Goal: Task Accomplishment & Management: Complete application form

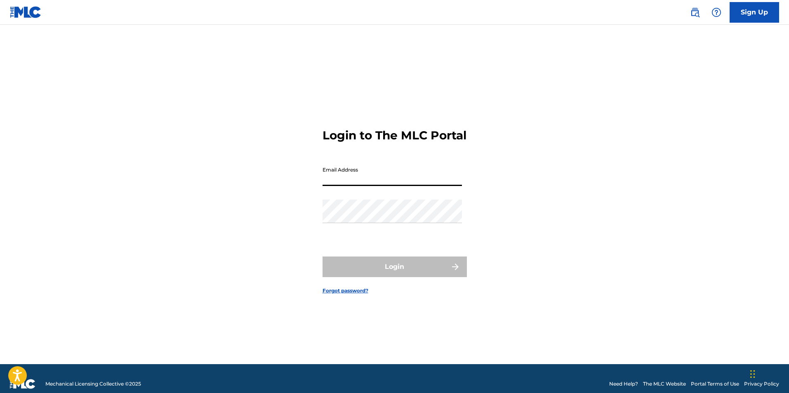
click at [360, 186] on input "Email Address" at bounding box center [391, 174] width 139 height 24
type input "[EMAIL_ADDRESS][DOMAIN_NAME]"
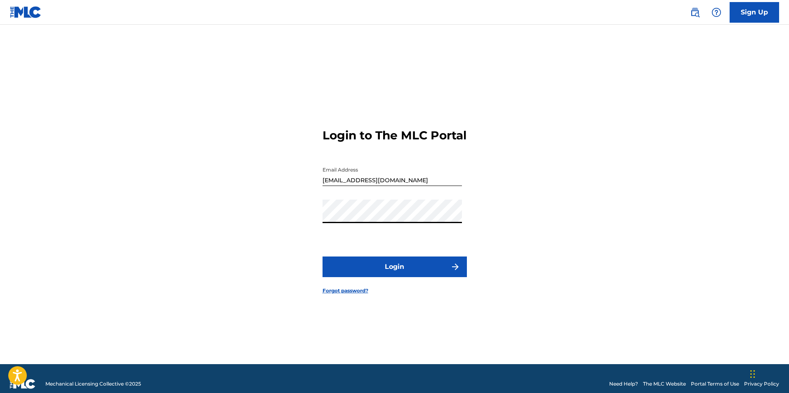
click at [322, 256] on button "Login" at bounding box center [394, 266] width 144 height 21
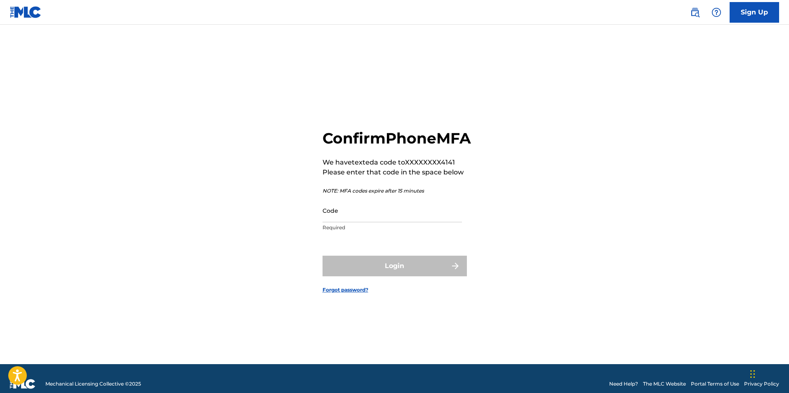
click at [364, 222] on input "Code" at bounding box center [391, 211] width 139 height 24
click at [380, 267] on div "Login" at bounding box center [394, 266] width 144 height 21
click at [343, 221] on input "Code" at bounding box center [391, 211] width 139 height 24
type input "848812"
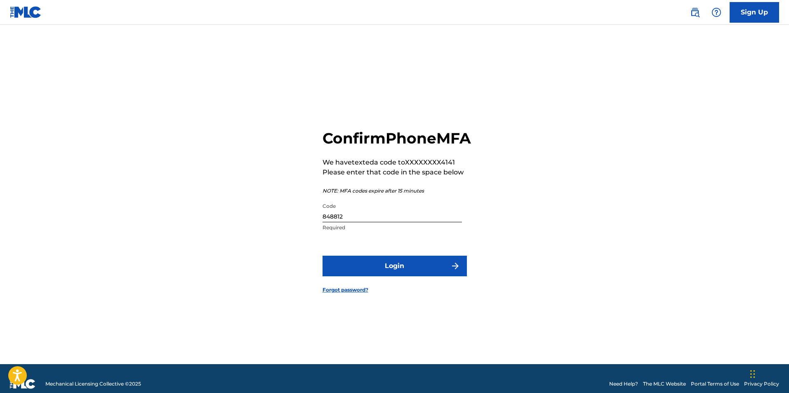
click at [382, 268] on button "Login" at bounding box center [394, 266] width 144 height 21
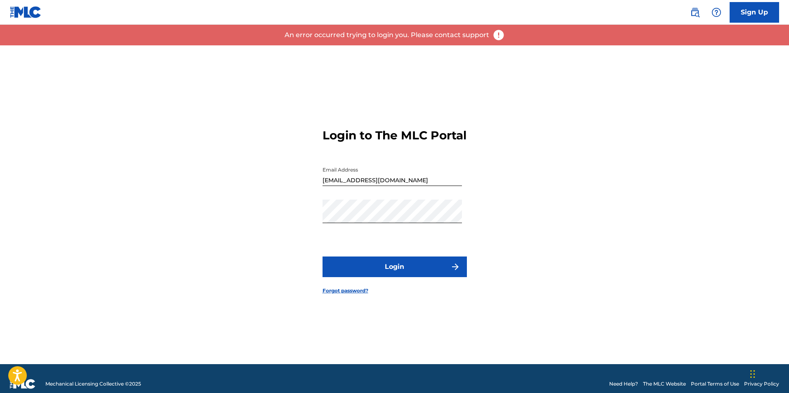
click at [338, 294] on link "Forgot password?" at bounding box center [345, 290] width 46 height 7
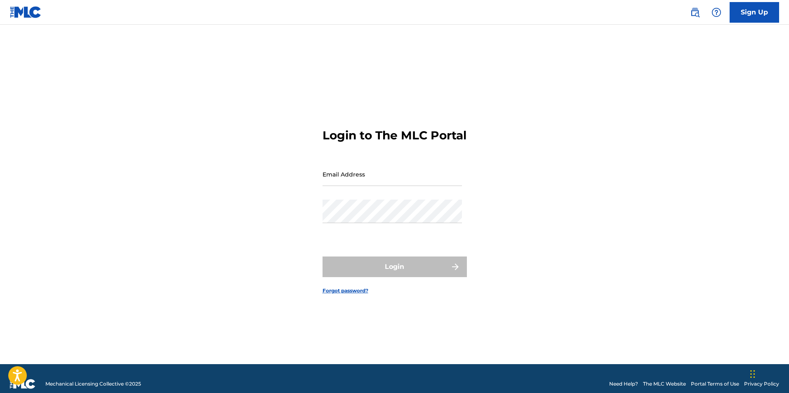
click at [335, 172] on input "Email Address" at bounding box center [391, 174] width 139 height 24
type input "[EMAIL_ADDRESS][DOMAIN_NAME]"
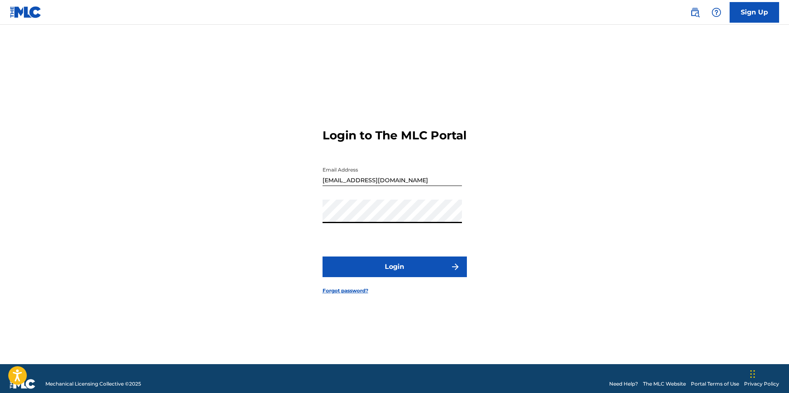
click at [322, 256] on button "Login" at bounding box center [394, 266] width 144 height 21
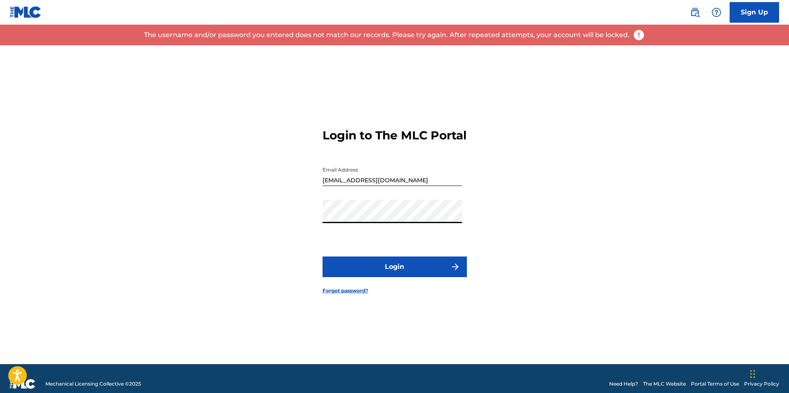
click at [316, 216] on div "Login to The MLC Portal Email Address [EMAIL_ADDRESS][DOMAIN_NAME] Password Log…" at bounding box center [394, 204] width 577 height 319
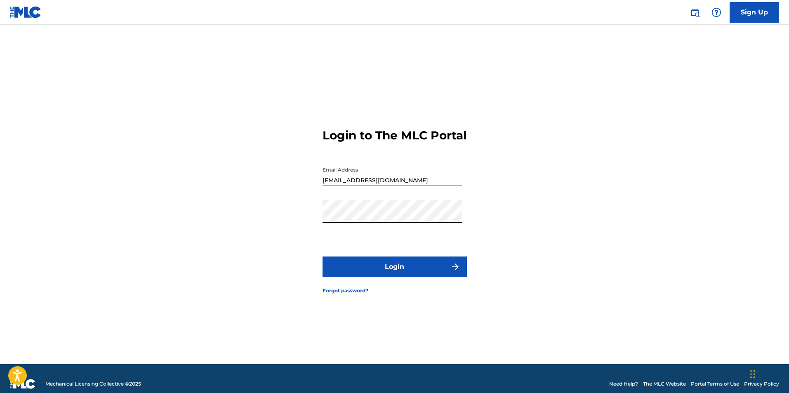
click at [322, 256] on button "Login" at bounding box center [394, 266] width 144 height 21
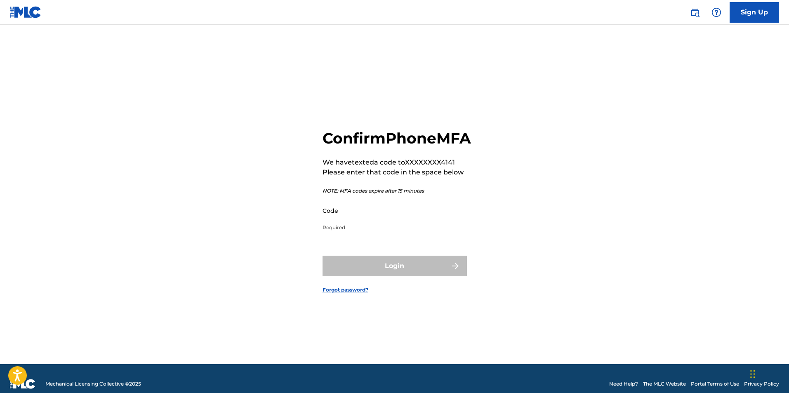
click at [347, 222] on input "Code" at bounding box center [391, 211] width 139 height 24
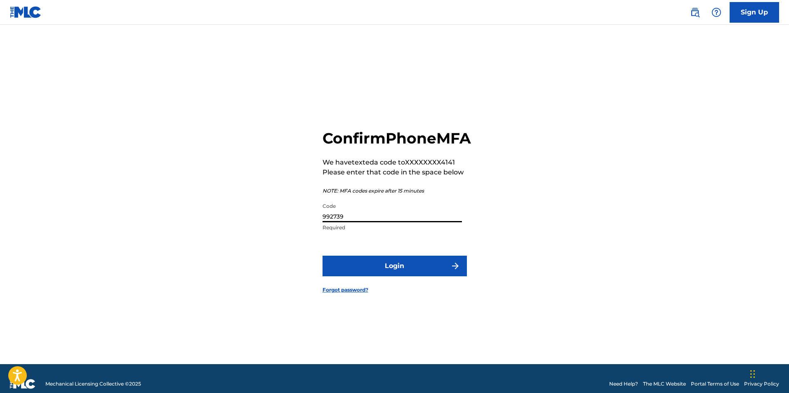
type input "992739"
click at [390, 270] on button "Login" at bounding box center [394, 266] width 144 height 21
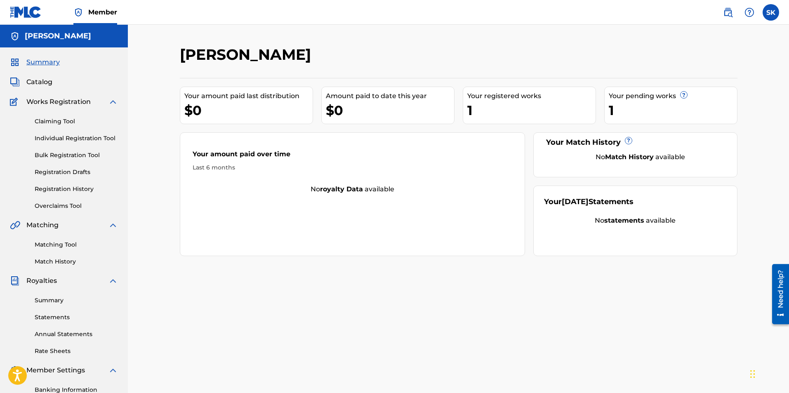
click at [82, 135] on link "Individual Registration Tool" at bounding box center [76, 138] width 83 height 9
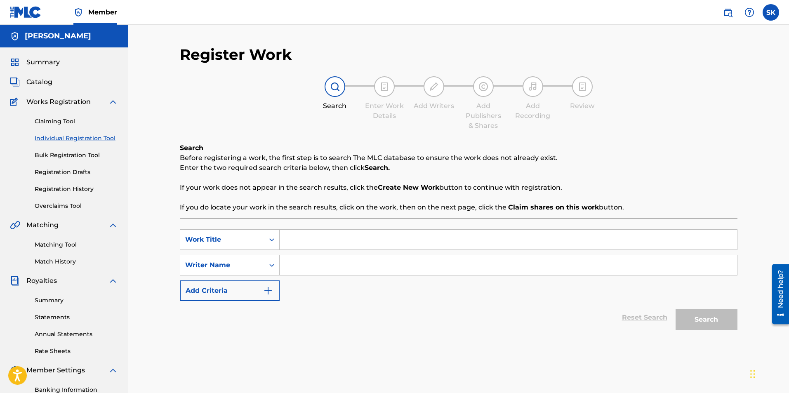
click at [53, 121] on link "Claiming Tool" at bounding box center [76, 121] width 83 height 9
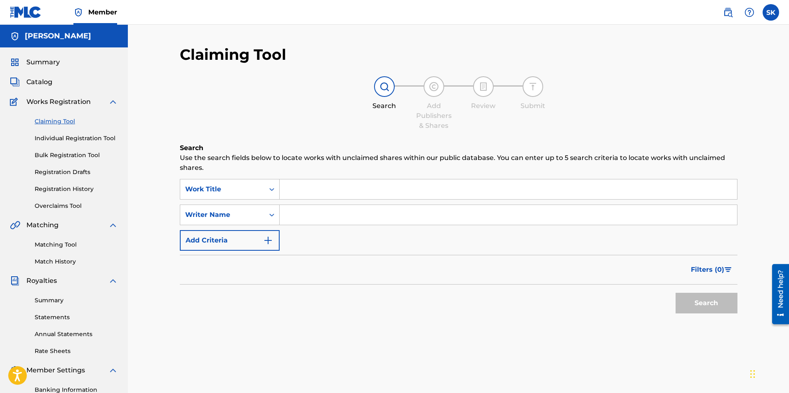
click at [68, 186] on link "Registration History" at bounding box center [76, 189] width 83 height 9
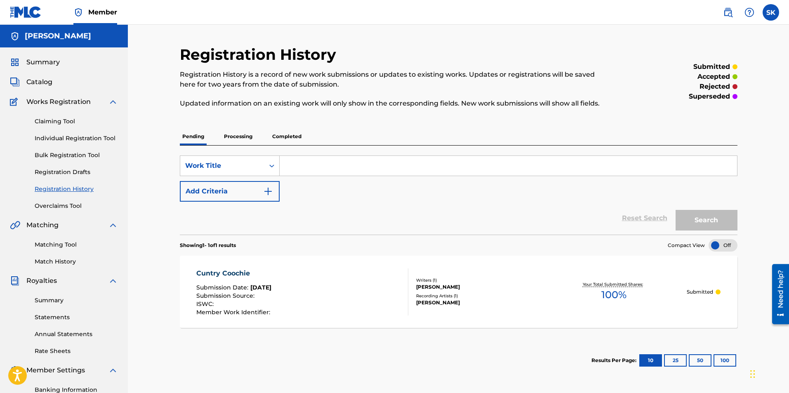
click at [233, 132] on p "Processing" at bounding box center [237, 136] width 33 height 17
click at [285, 133] on p "Completed" at bounding box center [287, 136] width 34 height 17
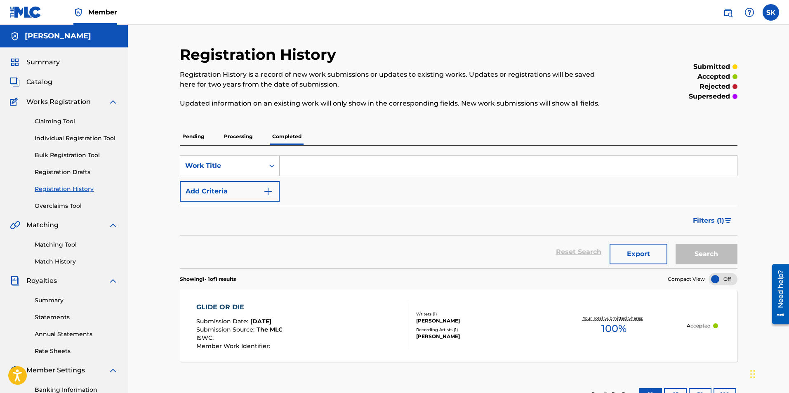
click at [237, 135] on p "Processing" at bounding box center [237, 136] width 33 height 17
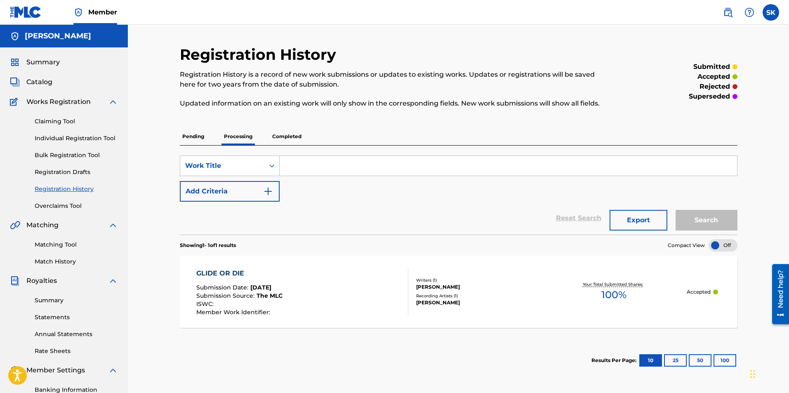
click at [282, 137] on p "Completed" at bounding box center [287, 136] width 34 height 17
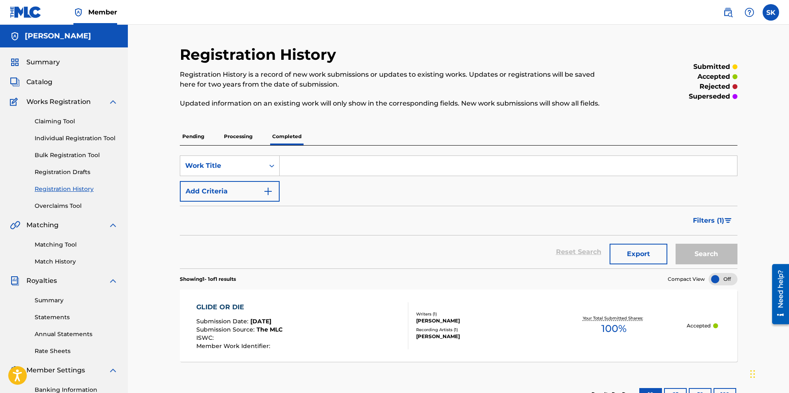
click at [246, 135] on p "Processing" at bounding box center [237, 136] width 33 height 17
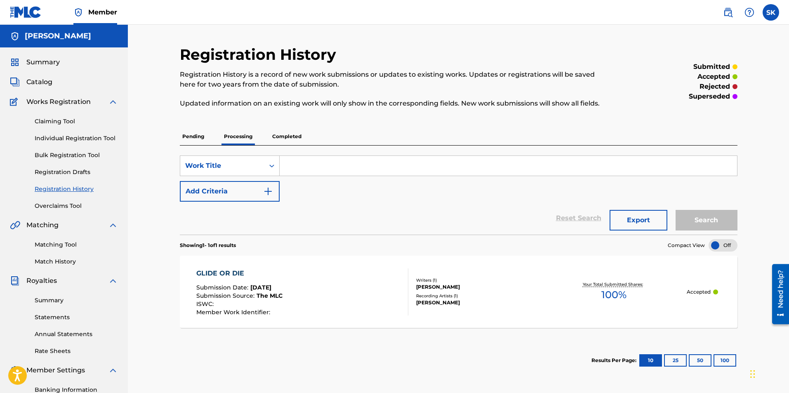
click at [285, 137] on p "Completed" at bounding box center [287, 136] width 34 height 17
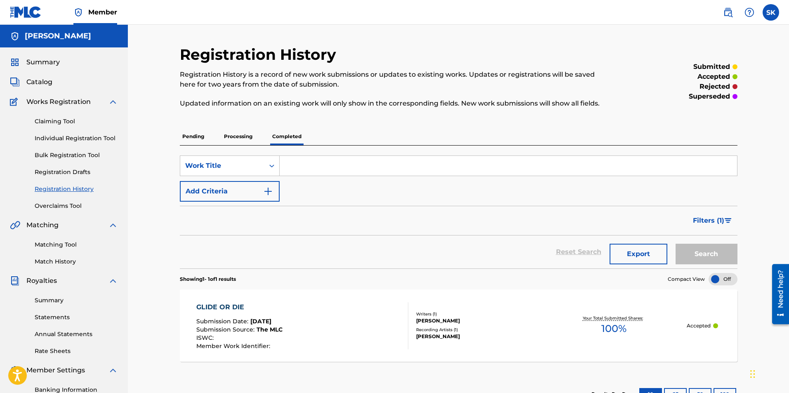
click at [234, 136] on p "Processing" at bounding box center [237, 136] width 33 height 17
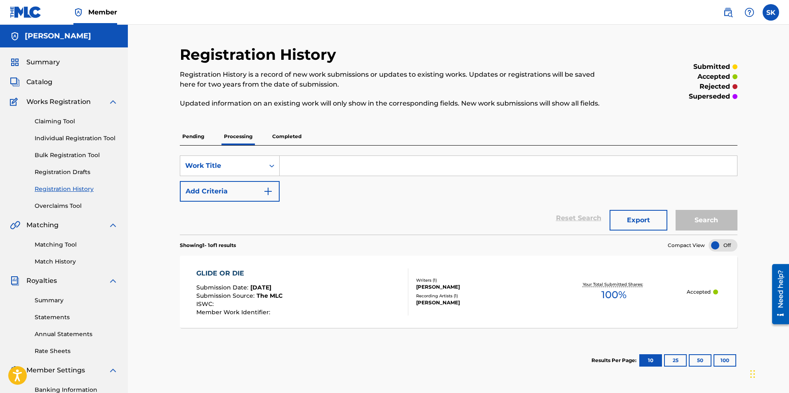
click at [280, 132] on p "Completed" at bounding box center [287, 136] width 34 height 17
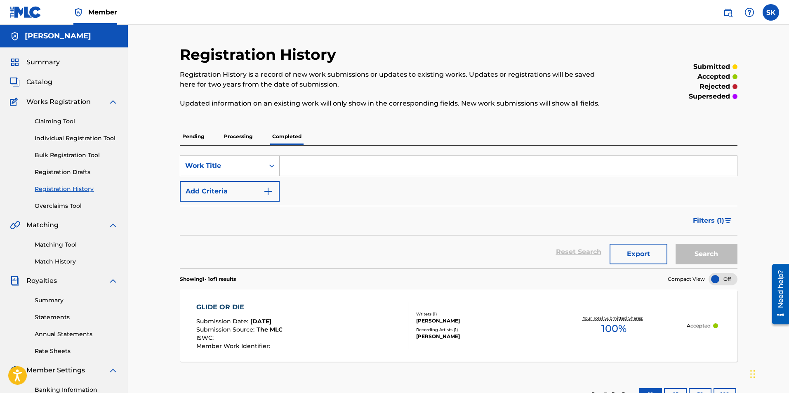
click at [235, 136] on p "Processing" at bounding box center [237, 136] width 33 height 17
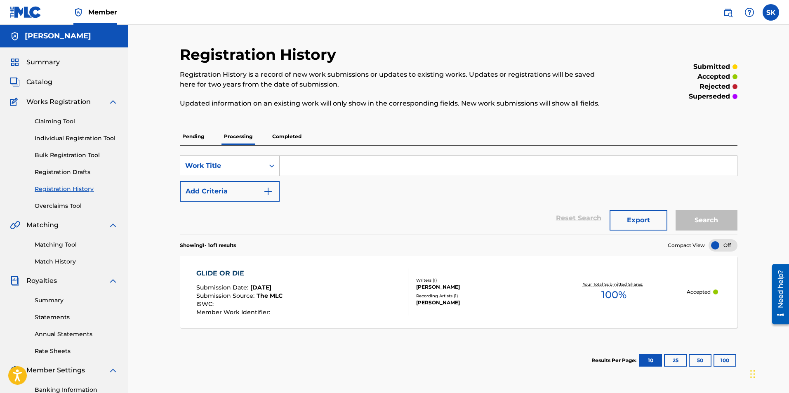
click at [284, 135] on p "Completed" at bounding box center [287, 136] width 34 height 17
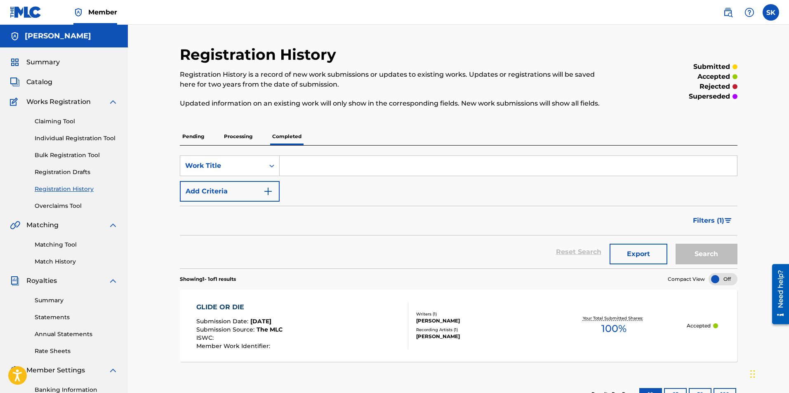
click at [195, 136] on p "Pending" at bounding box center [193, 136] width 27 height 17
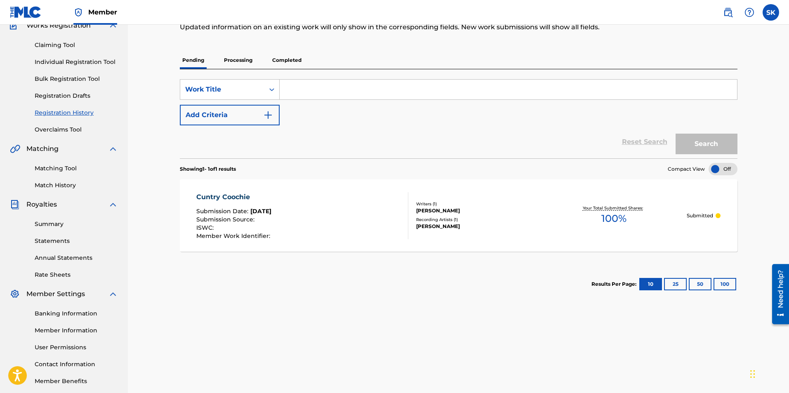
scroll to position [118, 0]
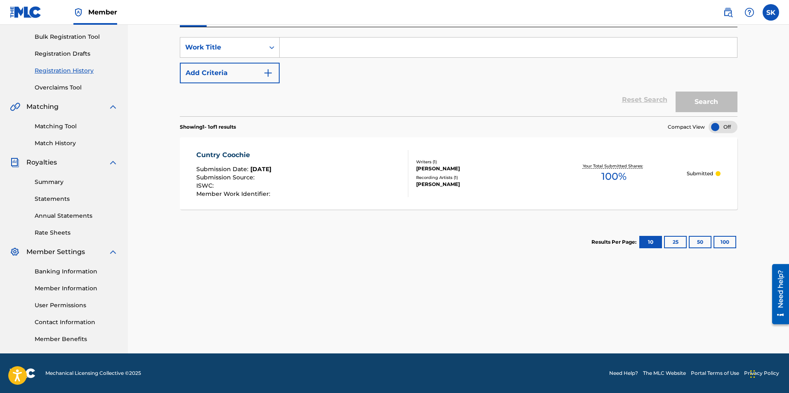
click at [214, 73] on button "Add Criteria" at bounding box center [230, 73] width 100 height 21
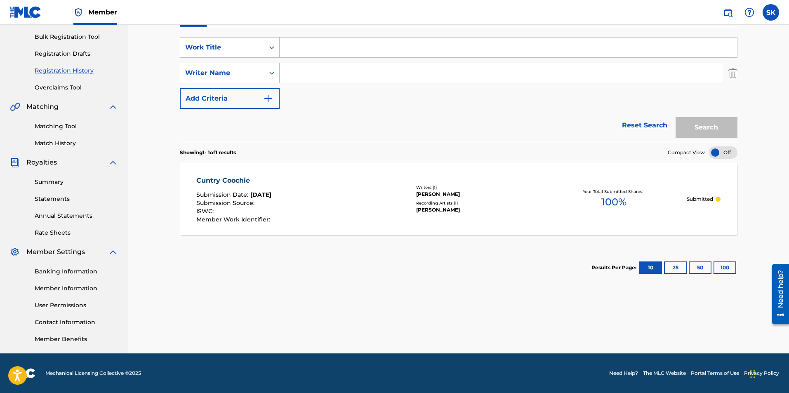
click at [644, 125] on link "Reset Search" at bounding box center [645, 125] width 54 height 18
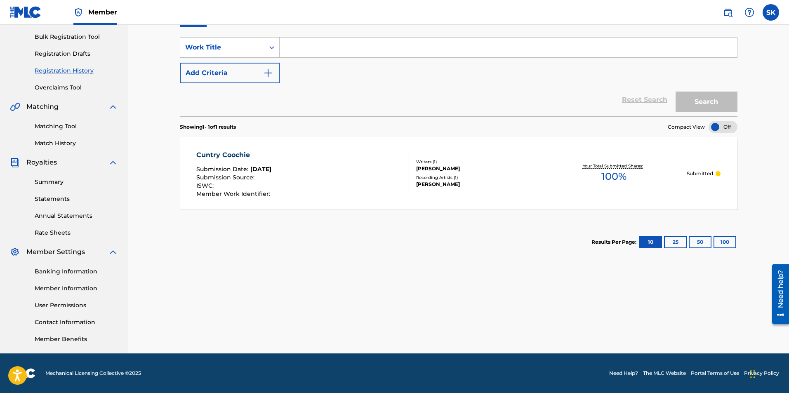
click at [703, 101] on div "Search" at bounding box center [704, 99] width 66 height 33
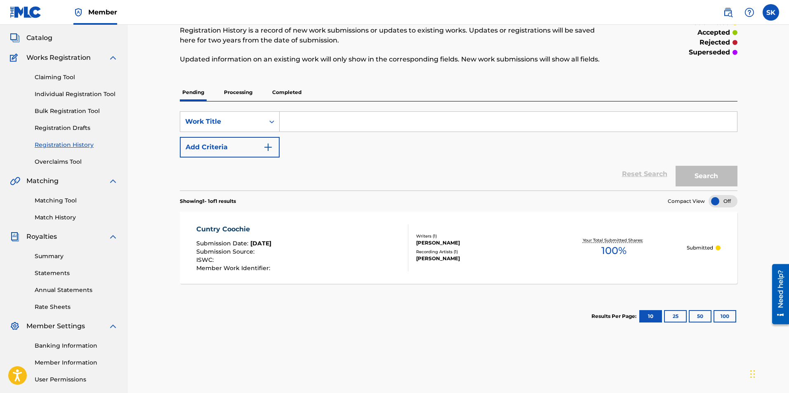
scroll to position [0, 0]
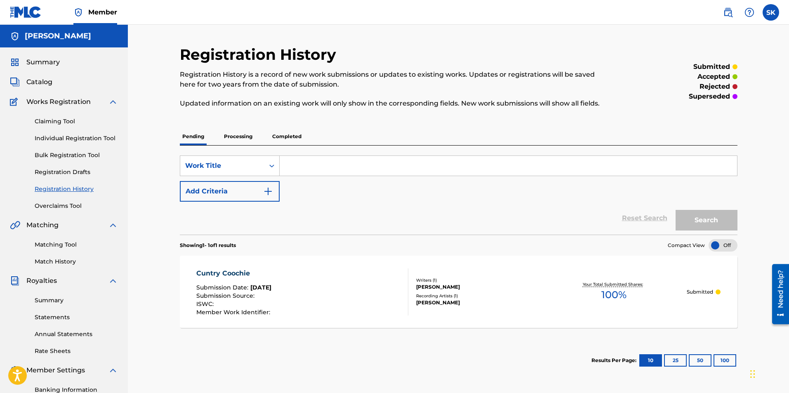
click at [61, 138] on link "Individual Registration Tool" at bounding box center [76, 138] width 83 height 9
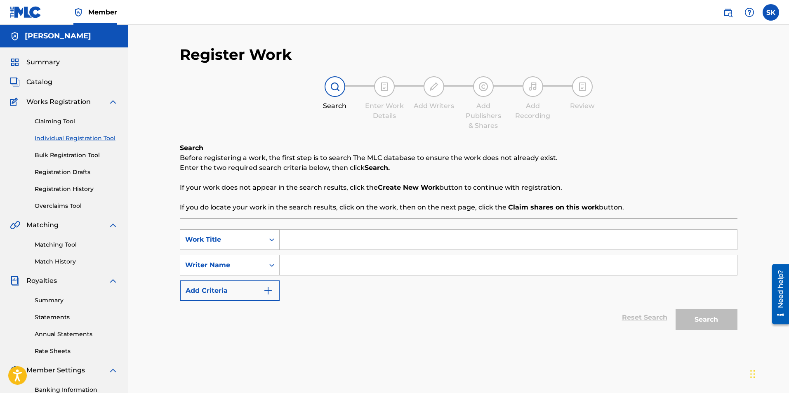
click at [220, 236] on div "Work Title" at bounding box center [222, 240] width 74 height 10
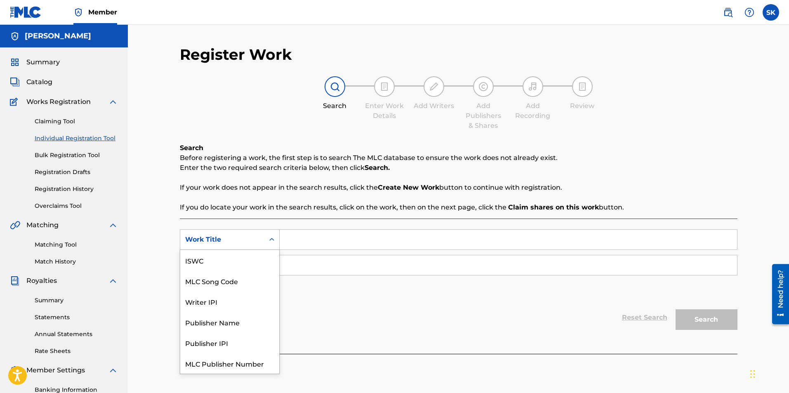
scroll to position [21, 0]
click at [206, 301] on div "Publisher Name" at bounding box center [229, 301] width 99 height 21
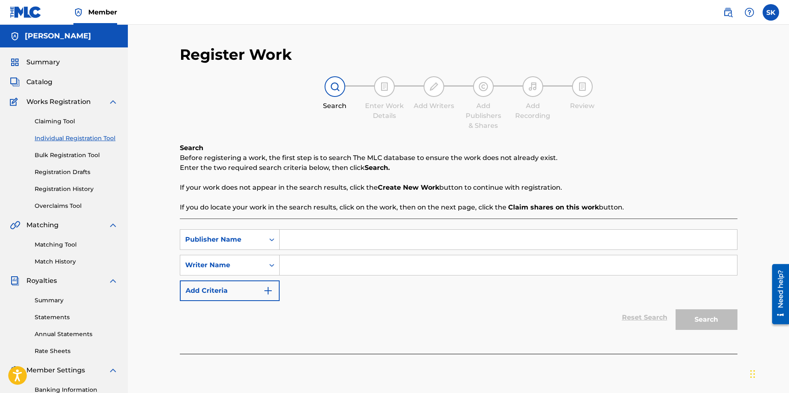
drag, startPoint x: 301, startPoint y: 247, endPoint x: 309, endPoint y: 239, distance: 12.0
click at [302, 246] on input "Search Form" at bounding box center [508, 240] width 457 height 20
type input "slide productions"
click at [326, 267] on input "Search Form" at bounding box center [508, 265] width 457 height 20
type input "kelelrman"
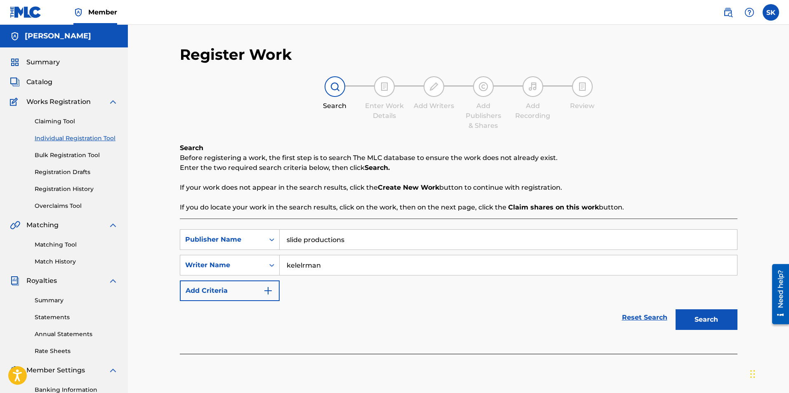
click at [715, 319] on button "Search" at bounding box center [706, 319] width 62 height 21
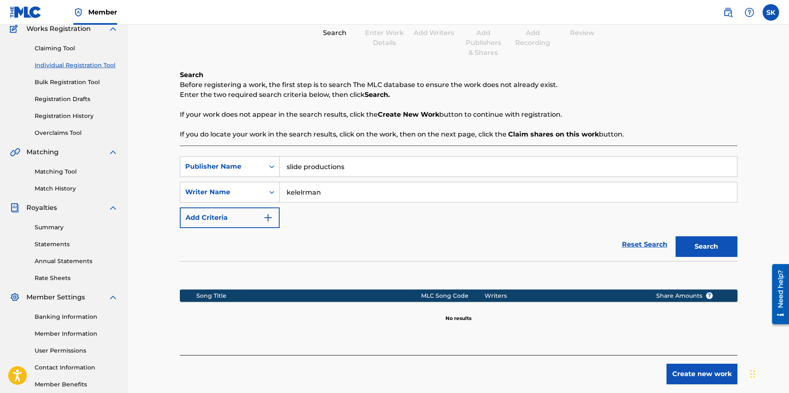
scroll to position [118, 0]
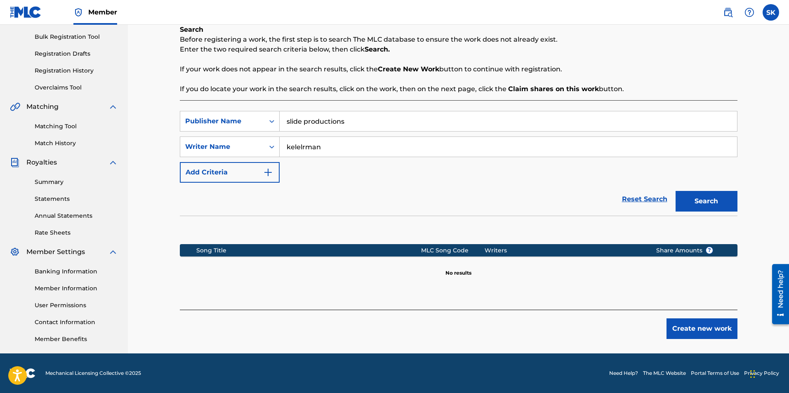
click at [715, 328] on button "Create new work" at bounding box center [701, 328] width 71 height 21
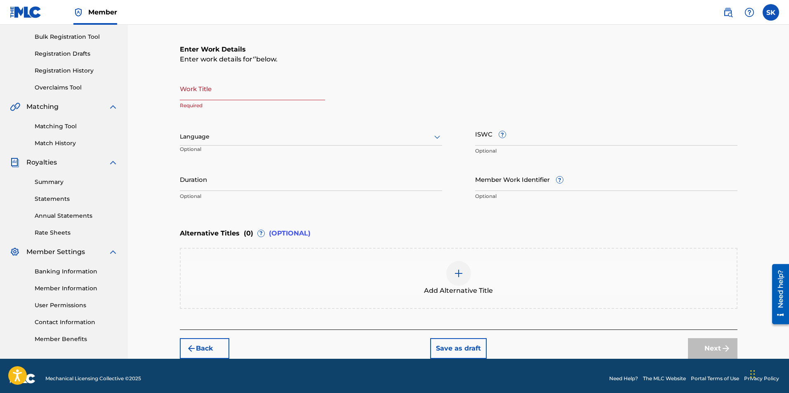
click at [219, 91] on input "Work Title" at bounding box center [252, 89] width 145 height 24
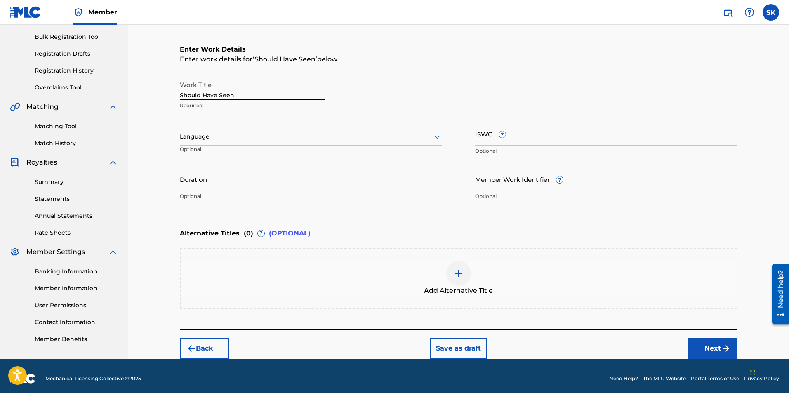
type input "Should Have Seen"
click at [216, 137] on div at bounding box center [311, 137] width 262 height 10
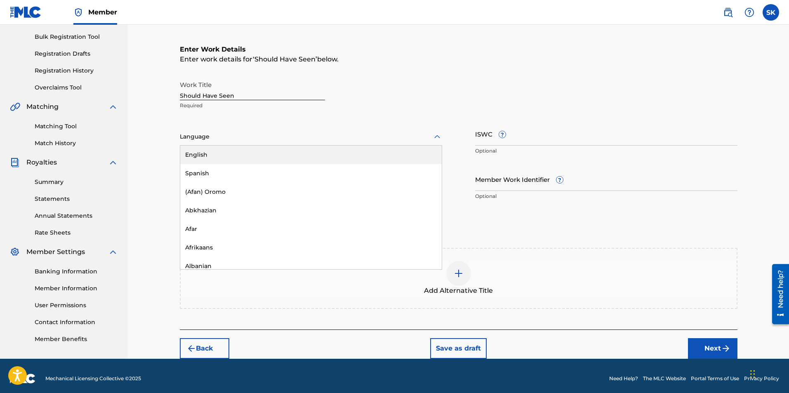
click at [198, 151] on div "English" at bounding box center [310, 155] width 261 height 19
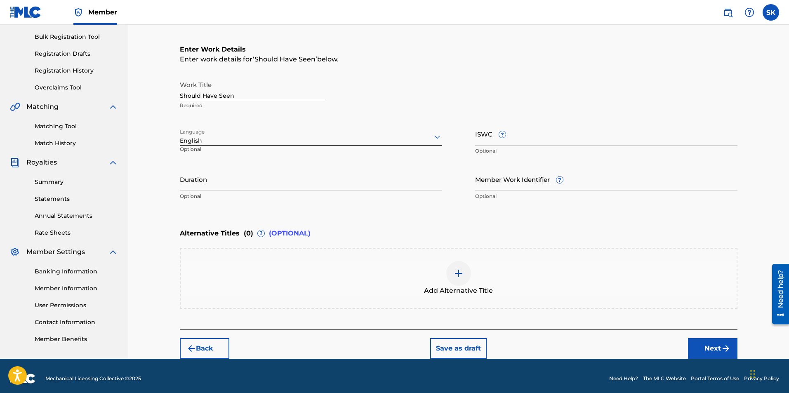
scroll to position [124, 0]
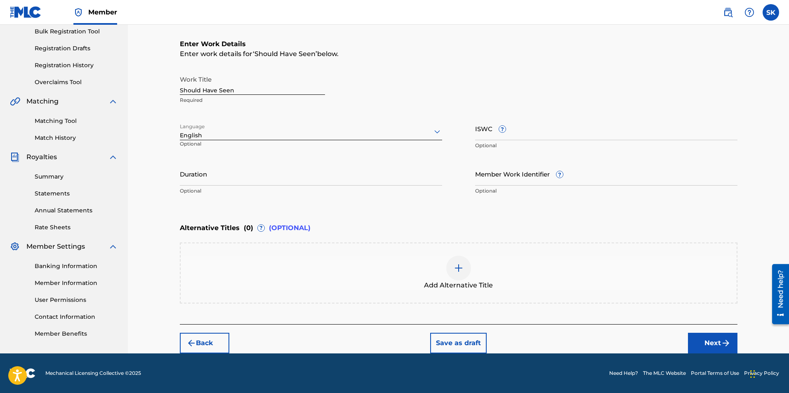
click at [712, 341] on button "Next" at bounding box center [712, 343] width 49 height 21
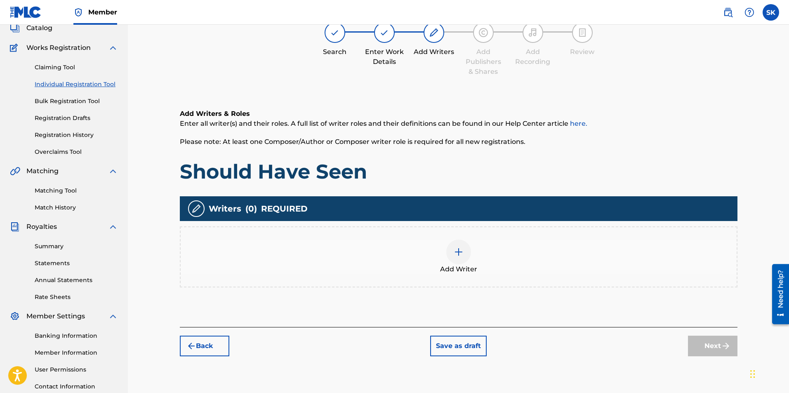
scroll to position [37, 0]
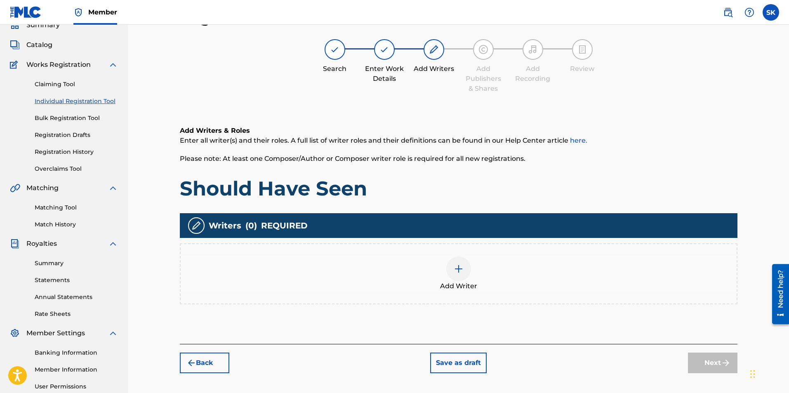
click at [458, 269] on img at bounding box center [459, 269] width 10 height 10
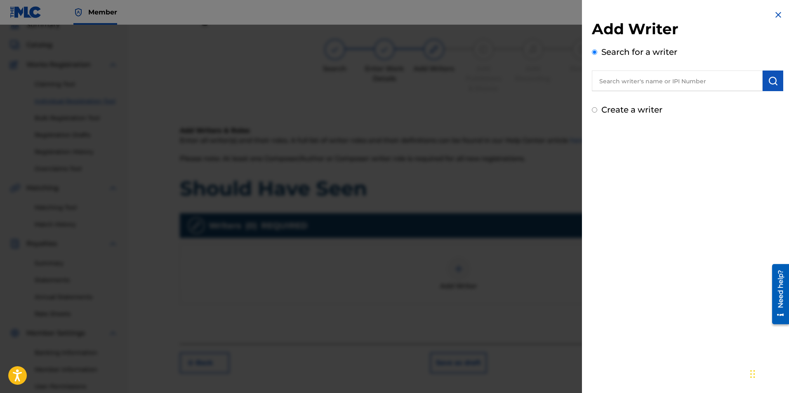
click at [628, 80] on input "text" at bounding box center [677, 81] width 171 height 21
click at [617, 99] on strong "[PERSON_NAME]" at bounding box center [628, 100] width 59 height 8
type input "[PERSON_NAME]"
click at [778, 83] on button "submit" at bounding box center [772, 81] width 21 height 21
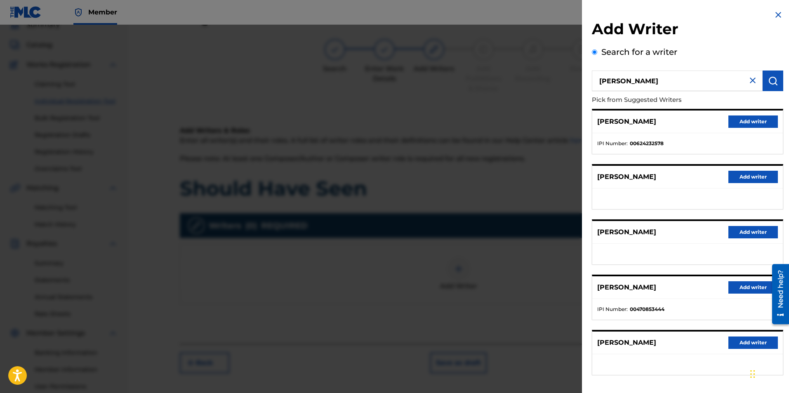
click at [755, 343] on button "Add writer" at bounding box center [752, 342] width 49 height 12
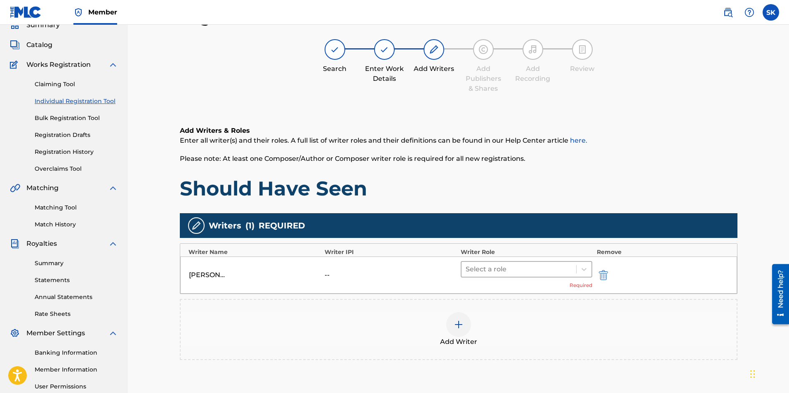
click at [515, 265] on div at bounding box center [518, 269] width 107 height 12
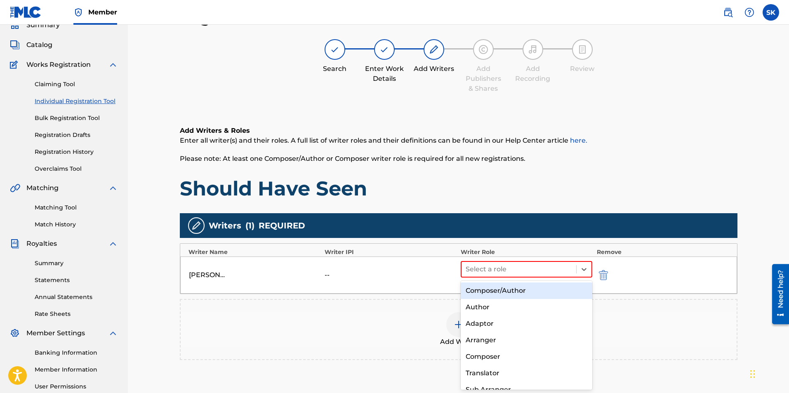
click at [487, 286] on div "Composer/Author" at bounding box center [527, 290] width 132 height 16
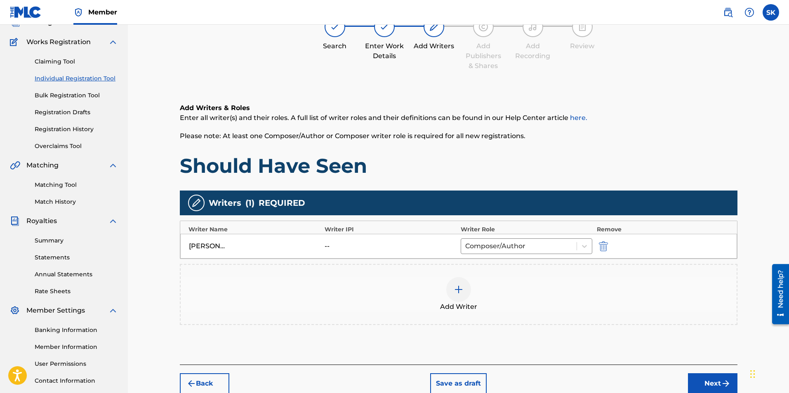
scroll to position [118, 0]
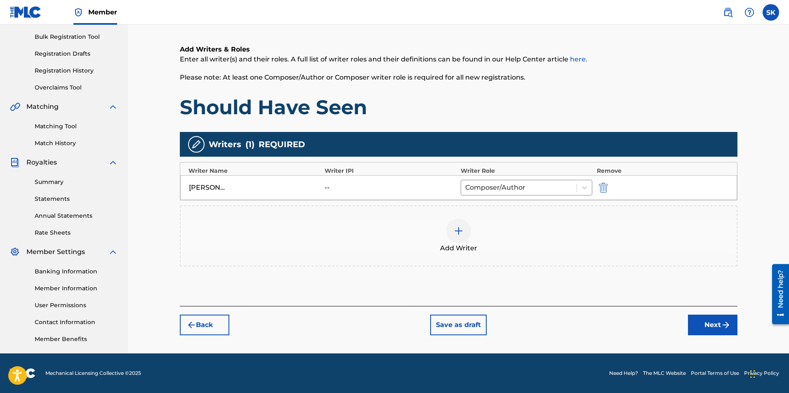
drag, startPoint x: 707, startPoint y: 320, endPoint x: 701, endPoint y: 317, distance: 7.0
click at [704, 318] on button "Next" at bounding box center [712, 325] width 49 height 21
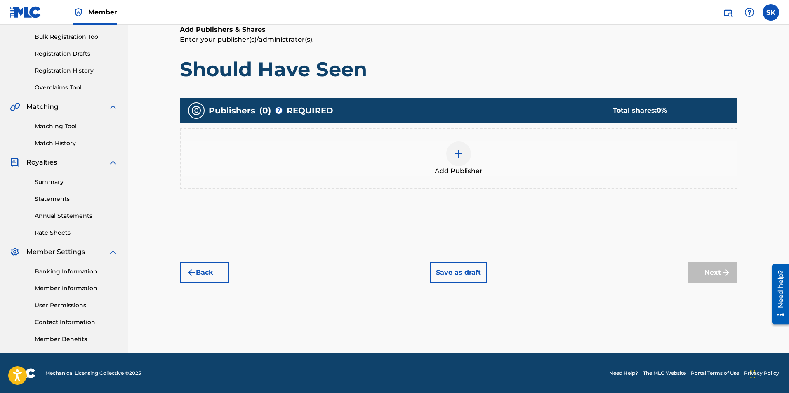
scroll to position [37, 0]
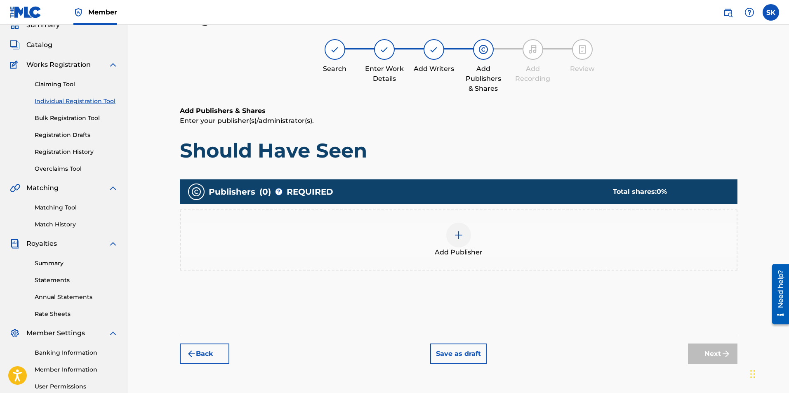
click at [454, 234] on img at bounding box center [459, 235] width 10 height 10
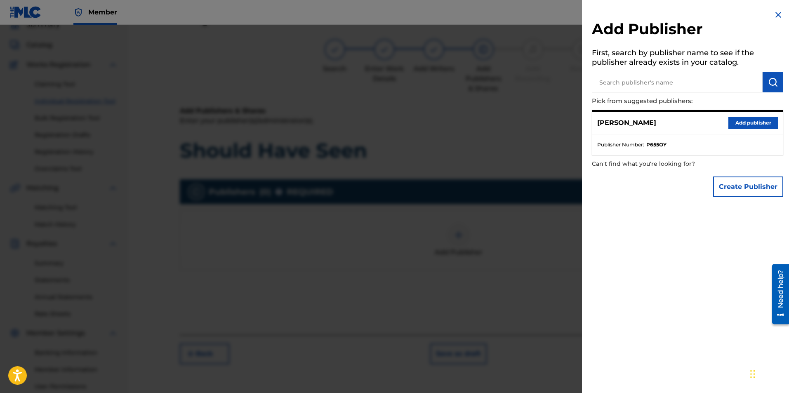
click at [740, 122] on button "Add publisher" at bounding box center [752, 123] width 49 height 12
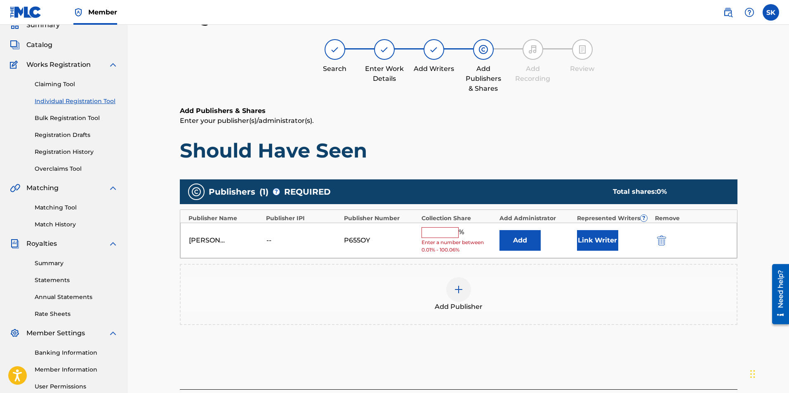
click at [450, 228] on input "text" at bounding box center [439, 232] width 37 height 11
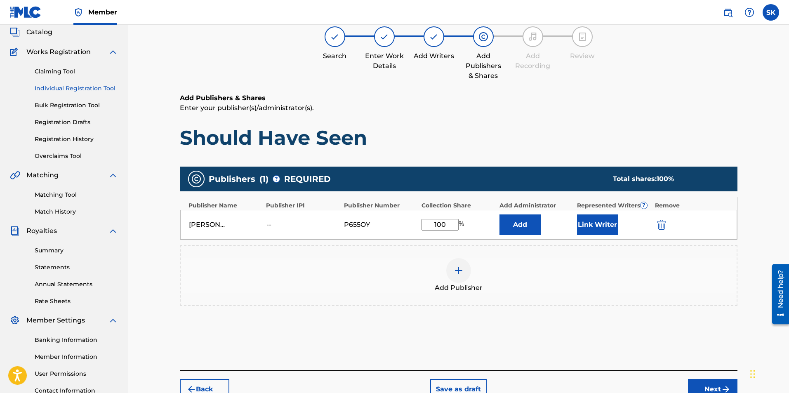
scroll to position [118, 0]
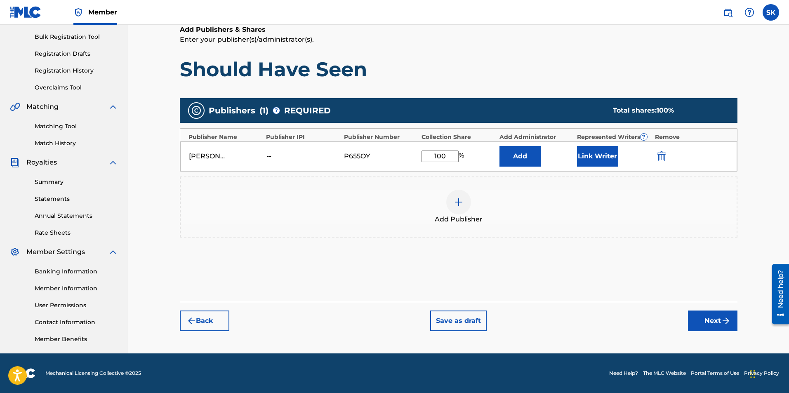
type input "100"
click at [711, 319] on button "Next" at bounding box center [712, 320] width 49 height 21
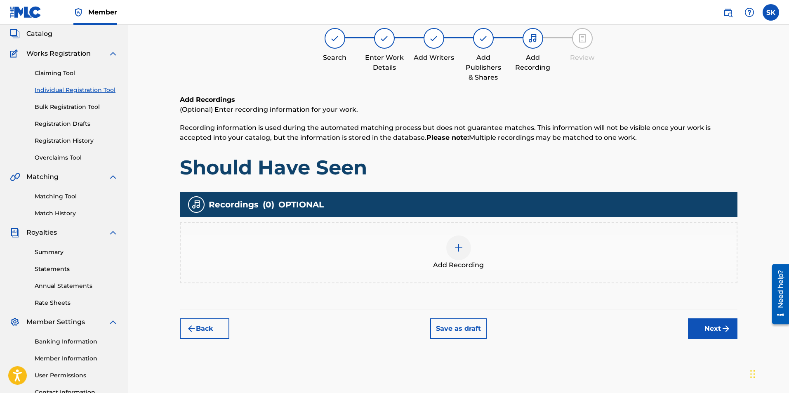
scroll to position [37, 0]
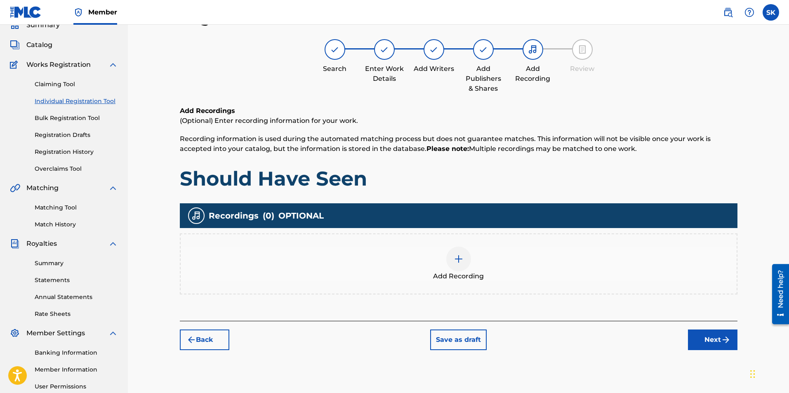
click at [461, 258] on img at bounding box center [459, 259] width 10 height 10
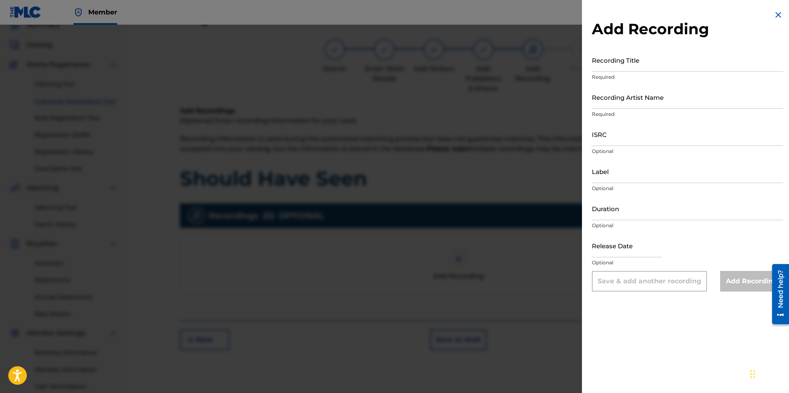
click at [647, 62] on input "Recording Title" at bounding box center [687, 60] width 191 height 24
type input "Should Have Seen"
click at [629, 169] on input "Label" at bounding box center [687, 172] width 191 height 24
type input "Slide Productions"
click at [606, 244] on input "text" at bounding box center [627, 246] width 70 height 24
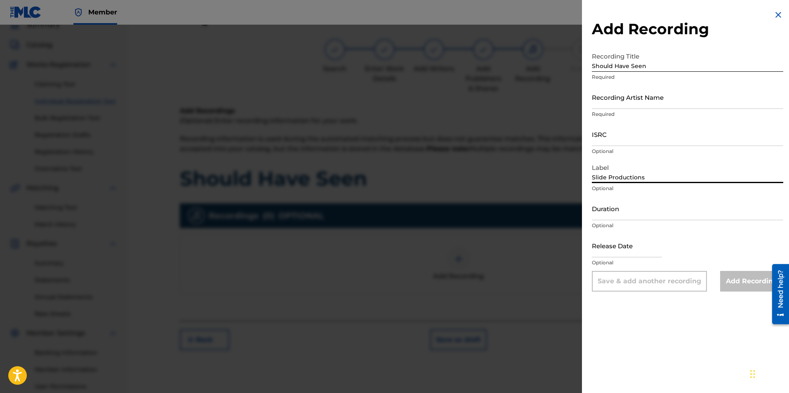
select select "7"
select select "2025"
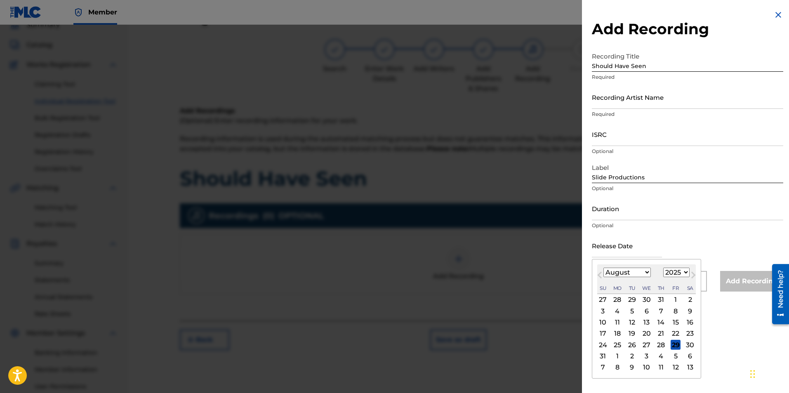
click at [689, 353] on div "6" at bounding box center [690, 356] width 10 height 10
type input "[DATE]"
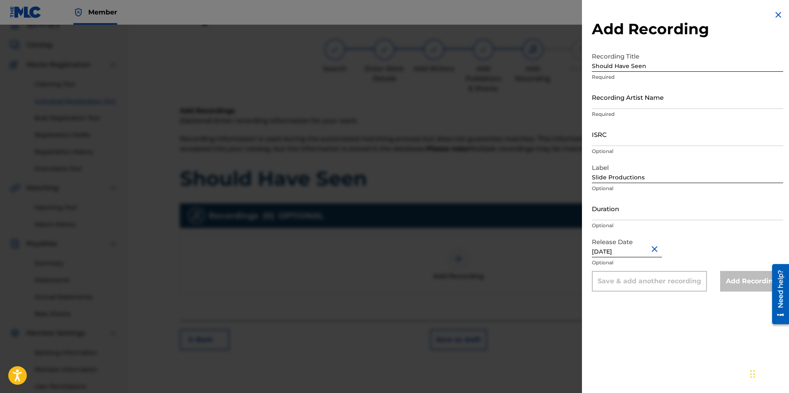
scroll to position [118, 0]
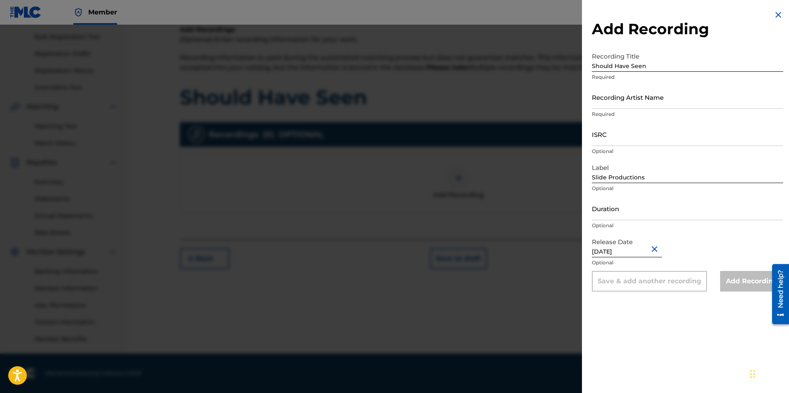
drag, startPoint x: 696, startPoint y: 223, endPoint x: 698, endPoint y: 220, distance: 4.4
click at [697, 220] on div "Duration Optional" at bounding box center [687, 215] width 191 height 37
click at [640, 97] on input "Recording Artist Name" at bounding box center [687, 97] width 191 height 24
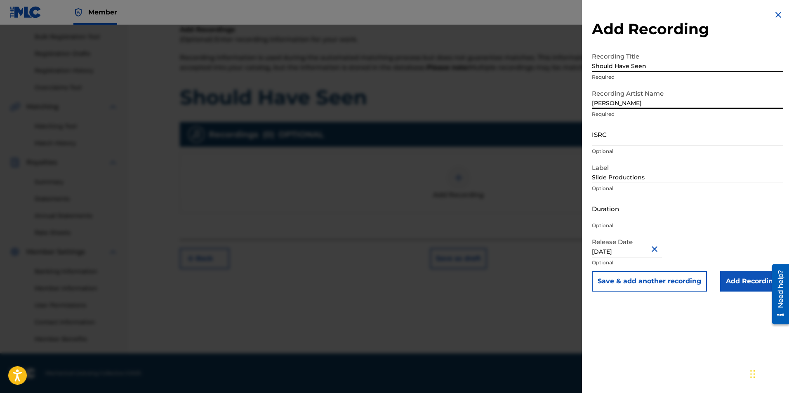
type input "[PERSON_NAME]"
click at [666, 134] on input "ISRC" at bounding box center [687, 134] width 191 height 24
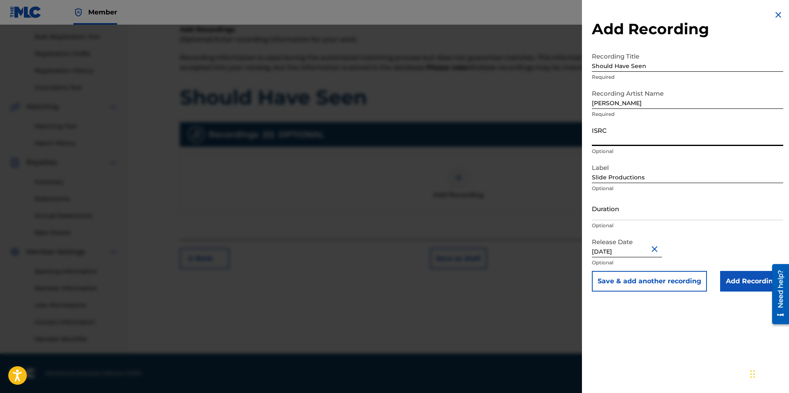
click at [740, 280] on input "Add Recording" at bounding box center [751, 281] width 63 height 21
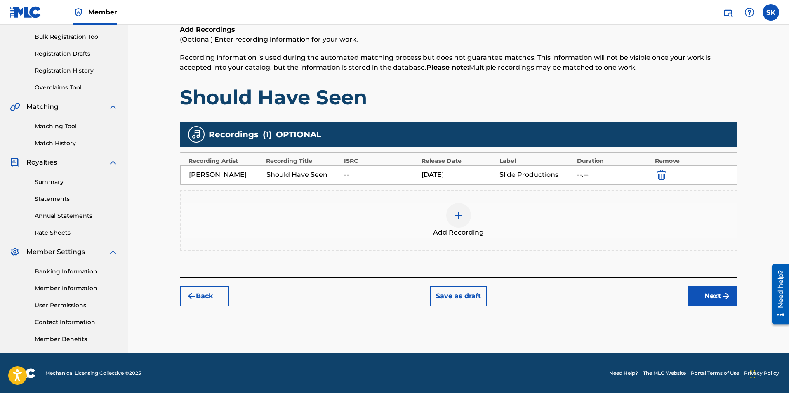
click at [707, 290] on button "Next" at bounding box center [712, 296] width 49 height 21
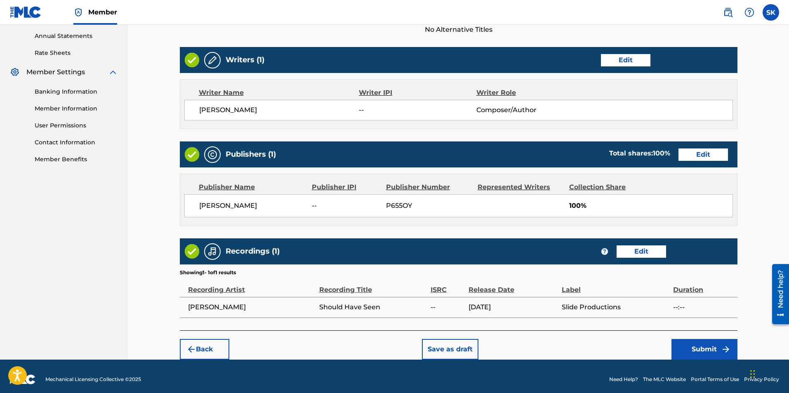
scroll to position [304, 0]
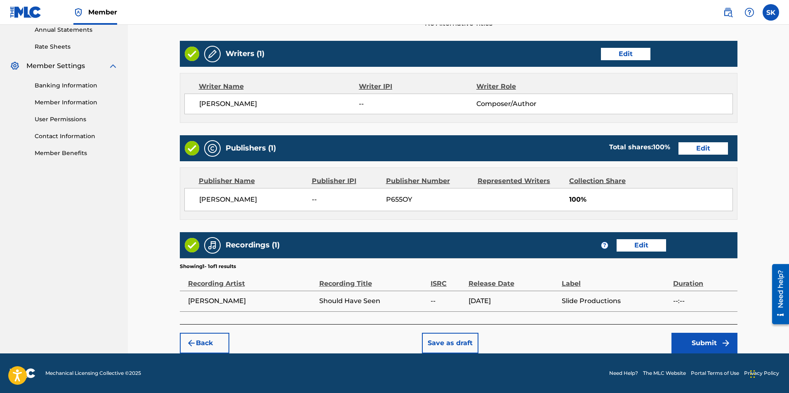
click at [701, 345] on button "Submit" at bounding box center [704, 343] width 66 height 21
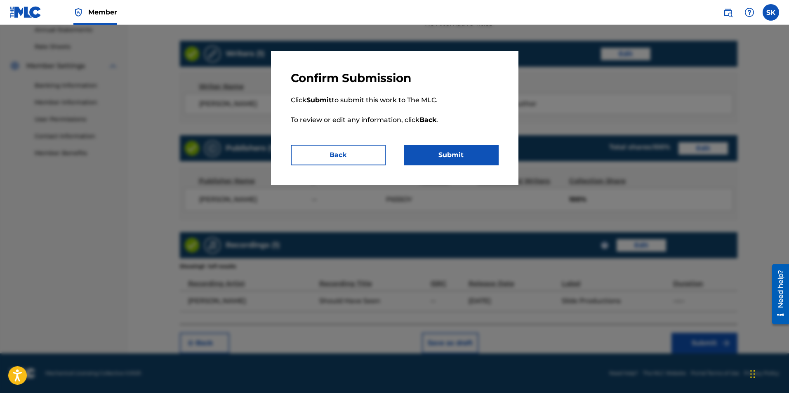
click at [451, 159] on button "Submit" at bounding box center [451, 155] width 95 height 21
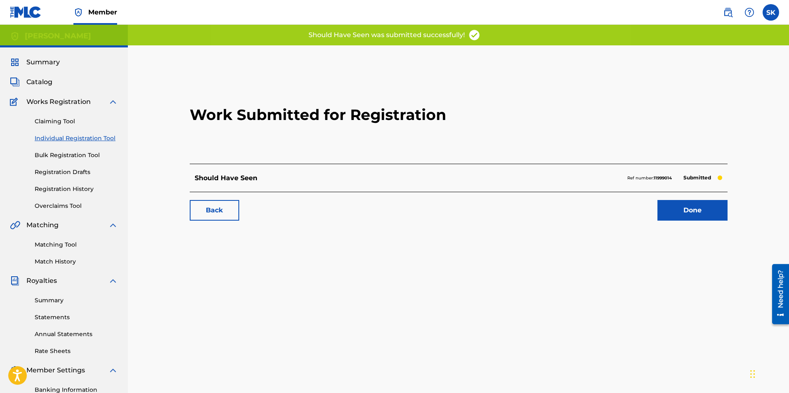
click at [76, 136] on link "Individual Registration Tool" at bounding box center [76, 138] width 83 height 9
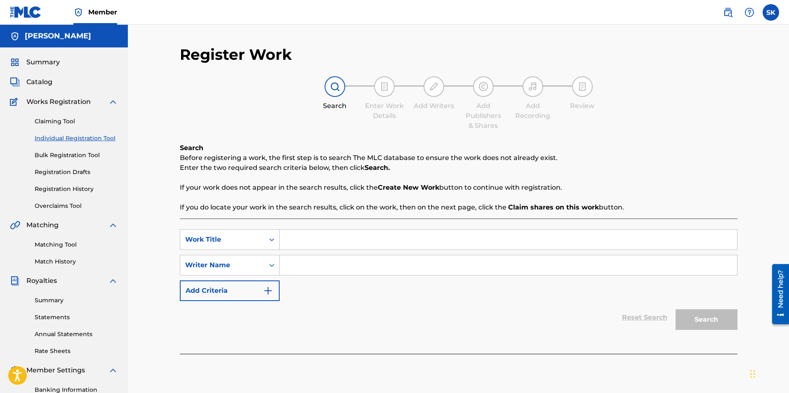
click at [332, 242] on input "Search Form" at bounding box center [508, 240] width 457 height 20
type input "m"
type input "M"
click at [338, 235] on input "Three Bloundes of Mine" at bounding box center [508, 240] width 457 height 20
click at [397, 233] on input "Three Blondes of Mine" at bounding box center [508, 240] width 457 height 20
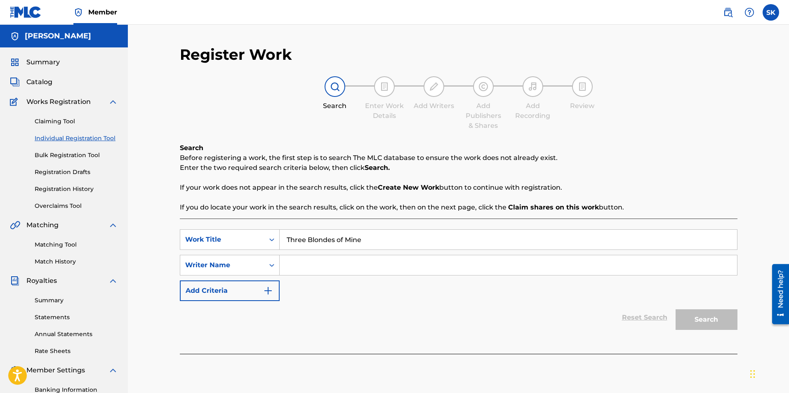
type input "Three Blondes of Mine"
click at [320, 270] on input "Search Form" at bounding box center [508, 265] width 457 height 20
type input "[PERSON_NAME]"
click at [702, 322] on button "Search" at bounding box center [706, 319] width 62 height 21
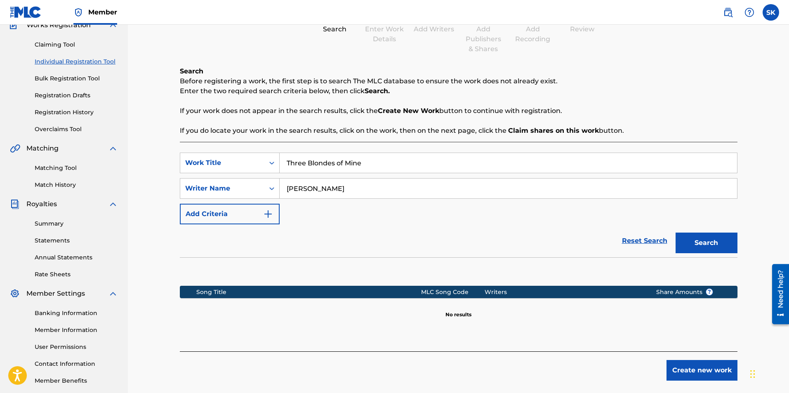
scroll to position [118, 0]
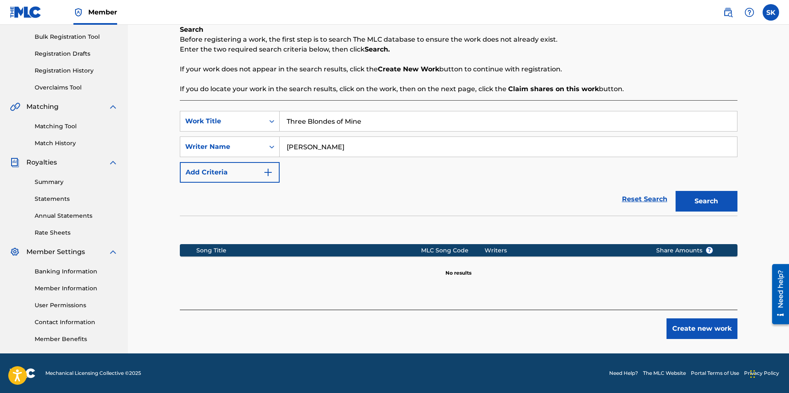
click at [676, 329] on button "Create new work" at bounding box center [701, 328] width 71 height 21
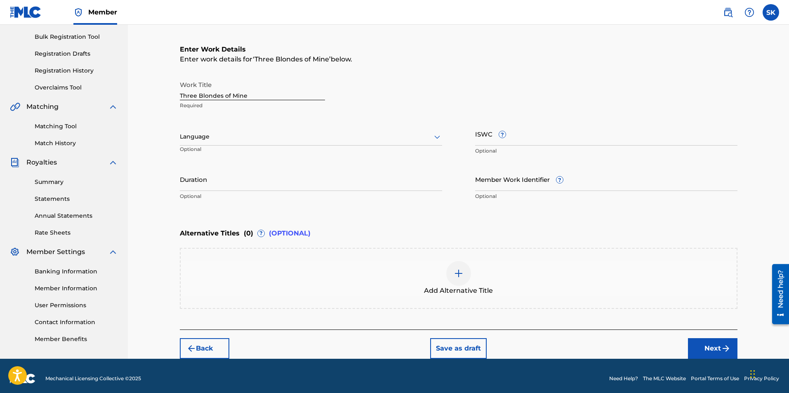
click at [206, 140] on div at bounding box center [311, 137] width 262 height 10
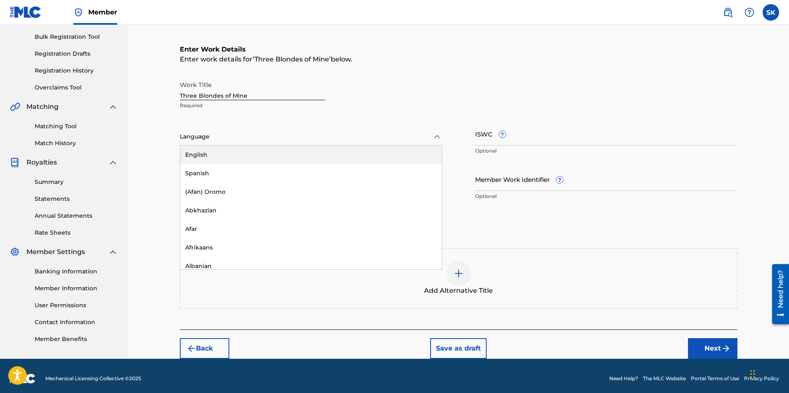
click at [198, 153] on div "English" at bounding box center [310, 155] width 261 height 19
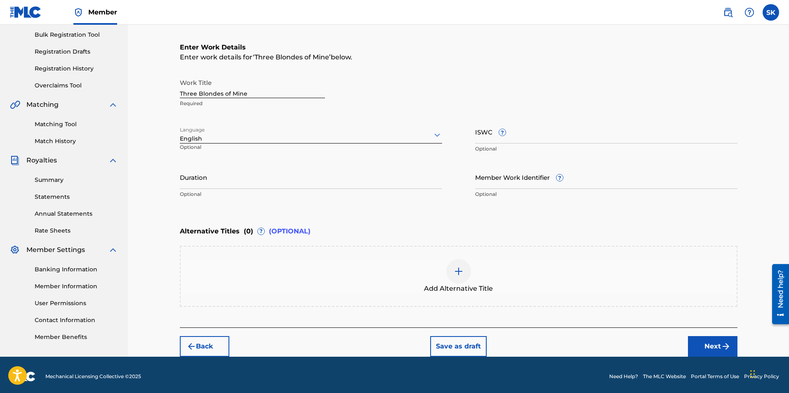
scroll to position [124, 0]
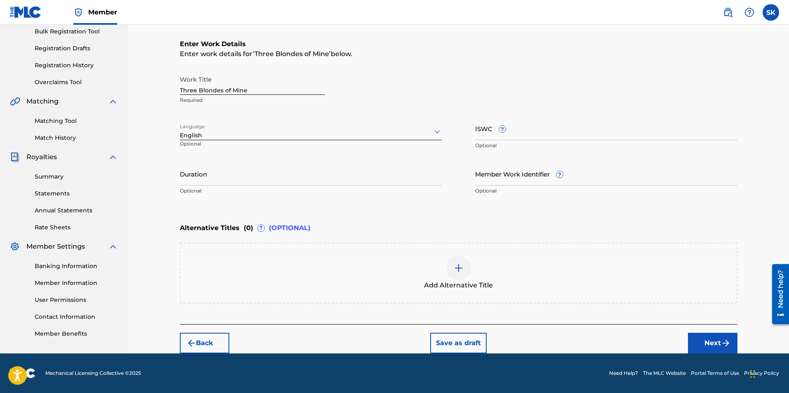
click at [706, 338] on button "Next" at bounding box center [712, 343] width 49 height 21
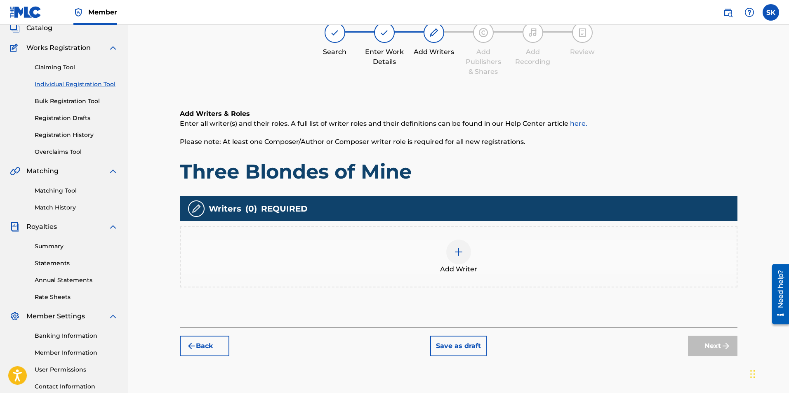
scroll to position [37, 0]
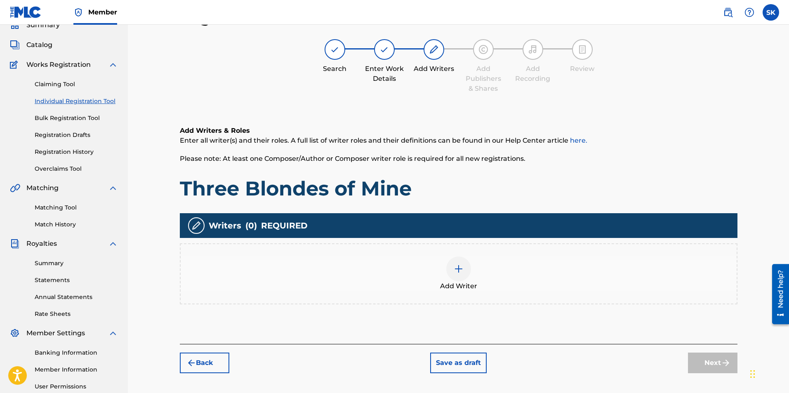
click at [456, 266] on img at bounding box center [459, 269] width 10 height 10
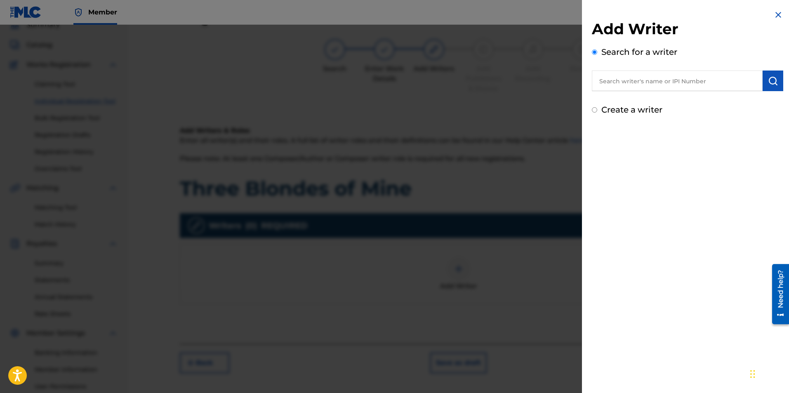
click at [628, 83] on input "text" at bounding box center [677, 81] width 171 height 21
drag, startPoint x: 646, startPoint y: 97, endPoint x: 646, endPoint y: 101, distance: 4.1
click at [659, 100] on strong "[PERSON_NAME]" at bounding box center [688, 100] width 59 height 8
type input "[PERSON_NAME]"
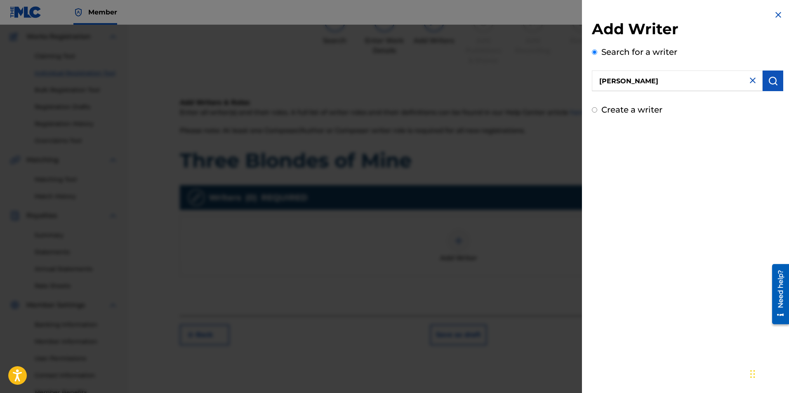
scroll to position [118, 0]
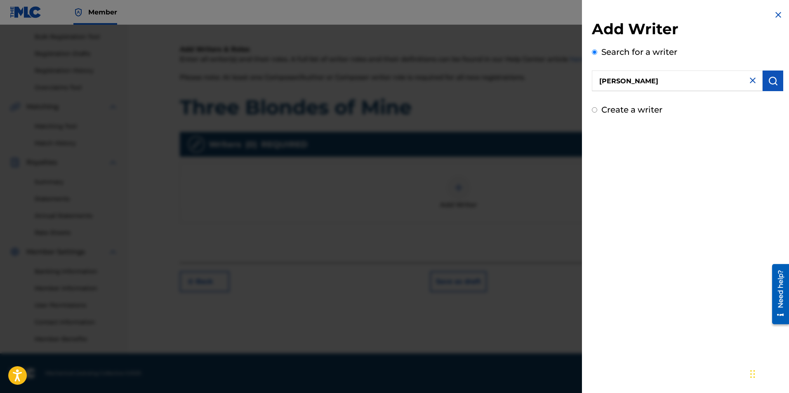
click at [768, 77] on img "submit" at bounding box center [773, 81] width 10 height 10
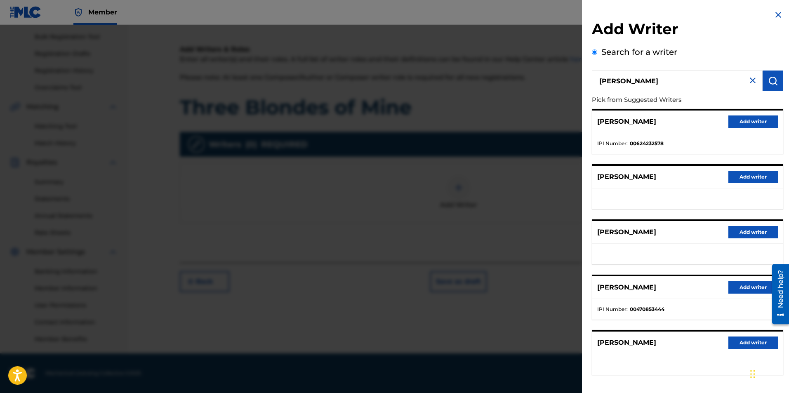
click at [749, 341] on button "Add writer" at bounding box center [752, 342] width 49 height 12
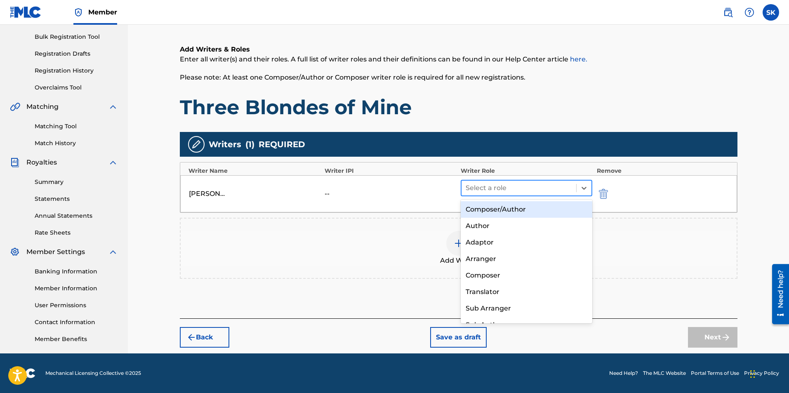
click at [502, 184] on div at bounding box center [518, 188] width 107 height 12
click at [489, 213] on div "Composer/Author" at bounding box center [527, 209] width 132 height 16
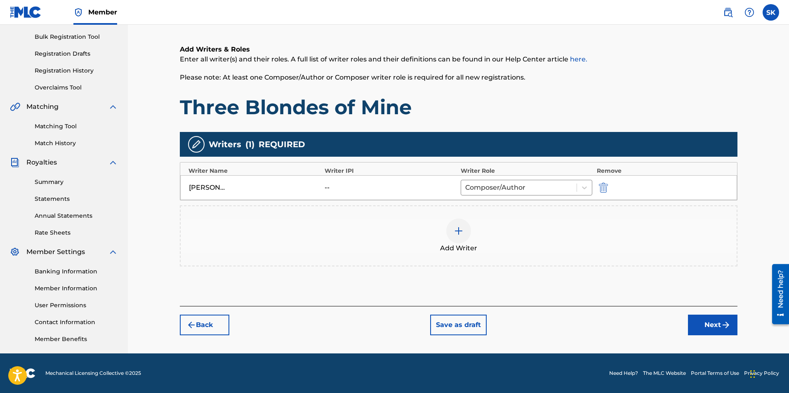
click at [711, 323] on button "Next" at bounding box center [712, 325] width 49 height 21
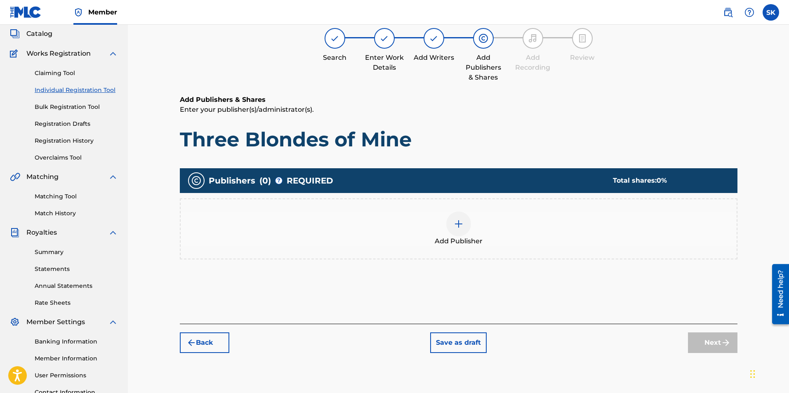
scroll to position [37, 0]
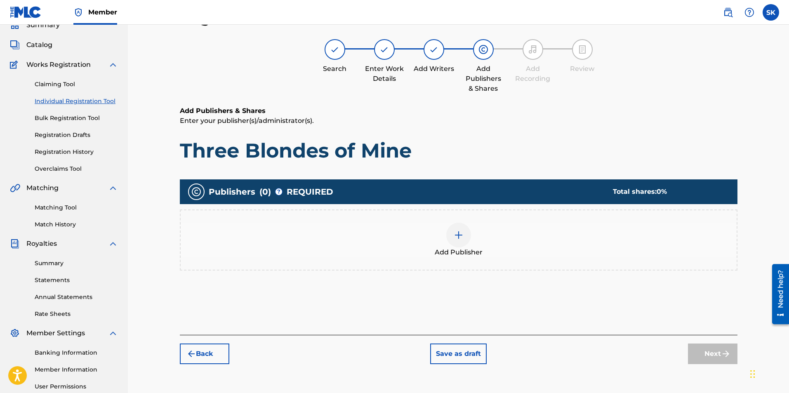
click at [459, 236] on img at bounding box center [459, 235] width 10 height 10
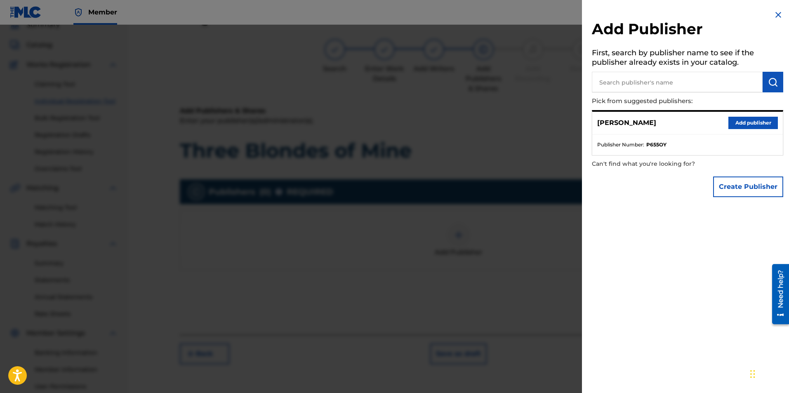
click at [742, 123] on button "Add publisher" at bounding box center [752, 123] width 49 height 12
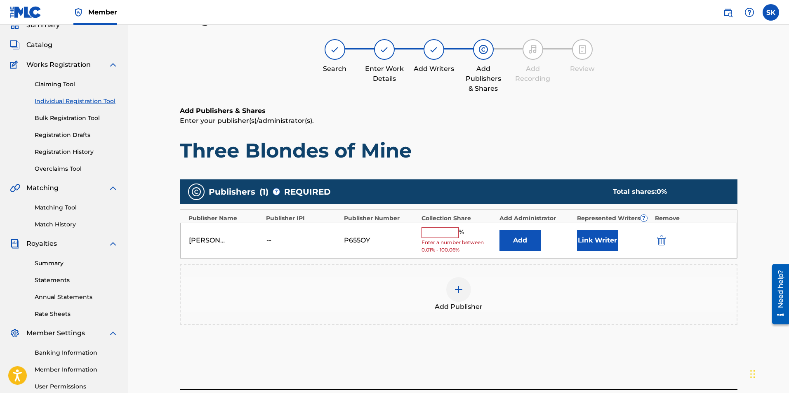
click at [451, 232] on input "text" at bounding box center [439, 232] width 37 height 11
type input "100"
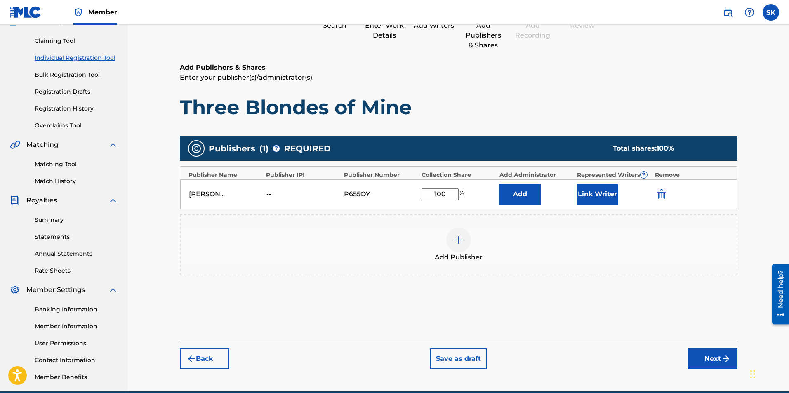
scroll to position [118, 0]
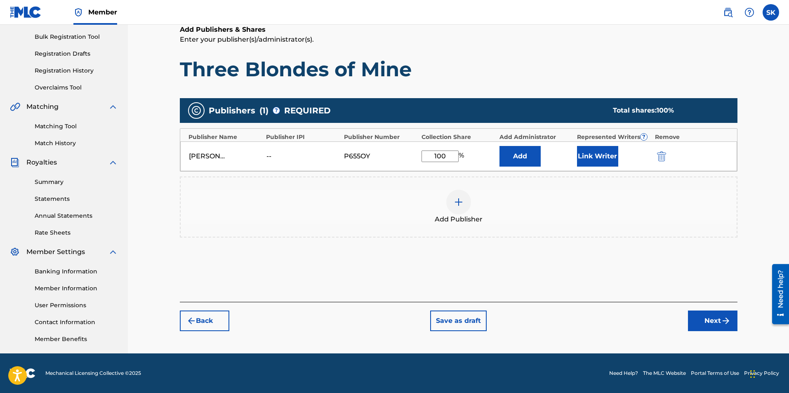
click at [708, 320] on button "Next" at bounding box center [712, 320] width 49 height 21
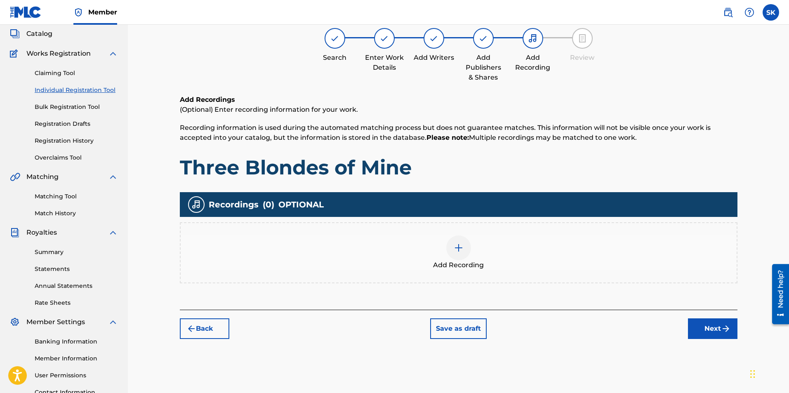
scroll to position [37, 0]
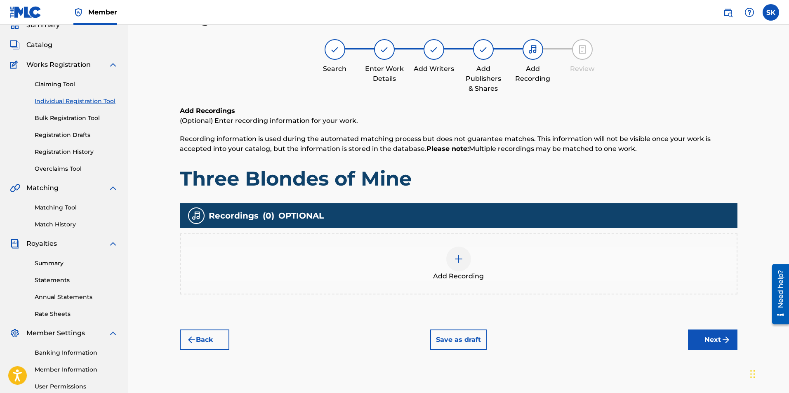
click at [197, 215] on img at bounding box center [196, 216] width 10 height 10
click at [459, 259] on img at bounding box center [459, 259] width 10 height 10
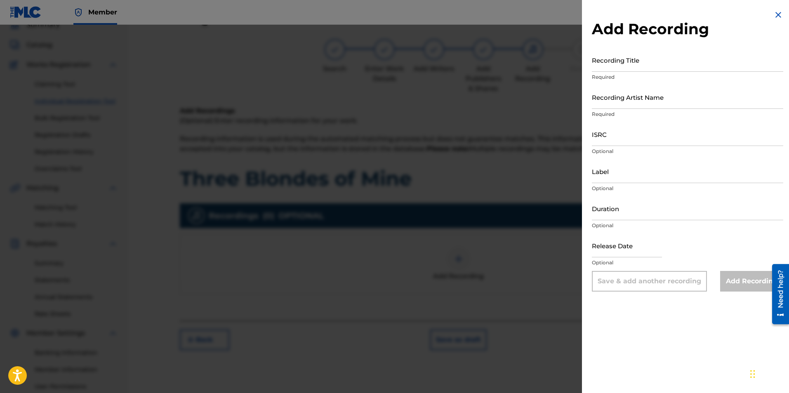
click at [649, 64] on input "Recording Title" at bounding box center [687, 60] width 191 height 24
type input "S"
type input "Three Blondes of Mine"
click at [643, 102] on input "Recording Artist Name" at bounding box center [687, 97] width 191 height 24
type input "[PERSON_NAME]"
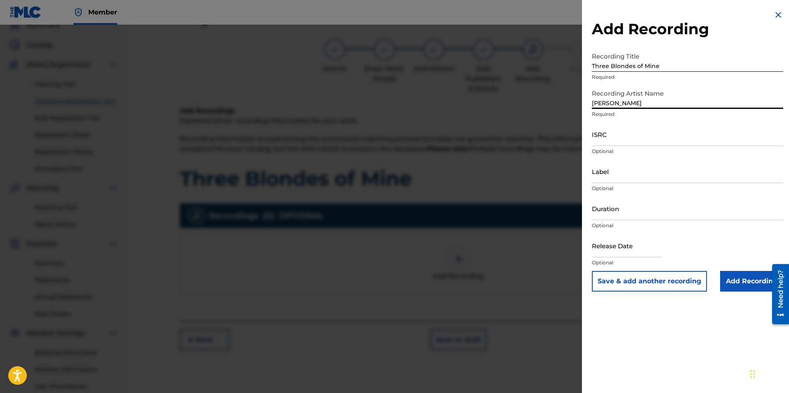
click at [614, 175] on input "Label" at bounding box center [687, 172] width 191 height 24
type input "Slide Productions"
click at [623, 249] on input "text" at bounding box center [627, 246] width 70 height 24
select select "7"
select select "2025"
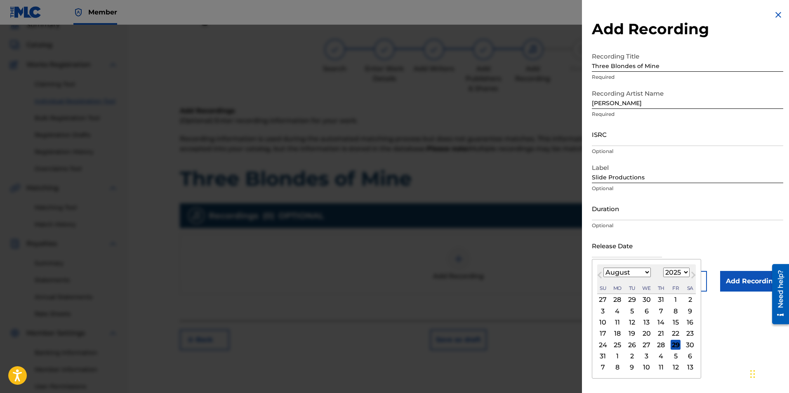
click at [689, 357] on div "6" at bounding box center [690, 356] width 10 height 10
type input "[DATE]"
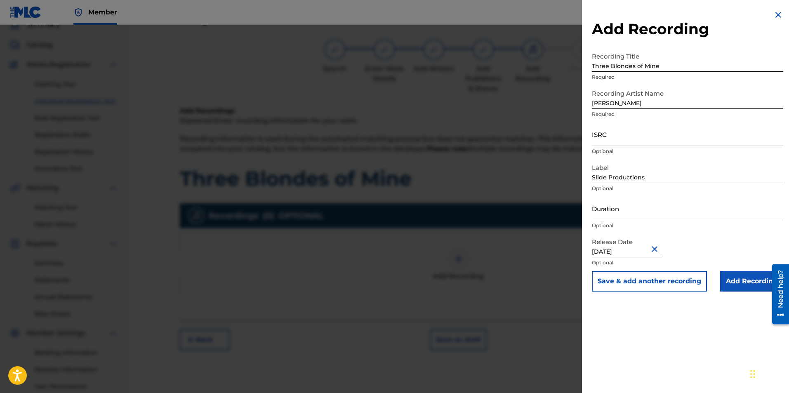
click at [745, 280] on input "Add Recording" at bounding box center [751, 281] width 63 height 21
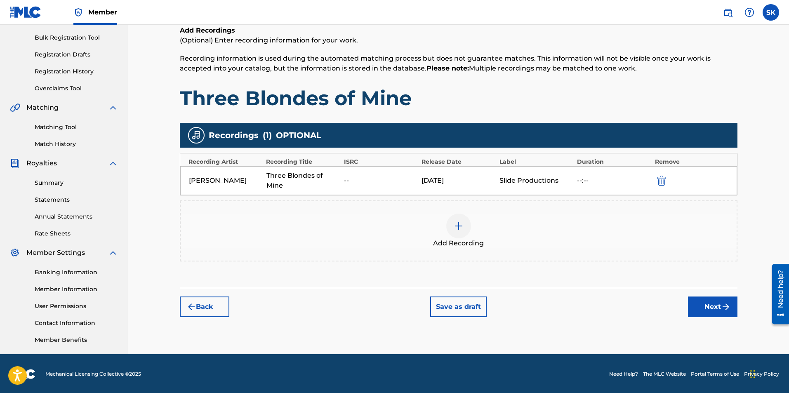
scroll to position [118, 0]
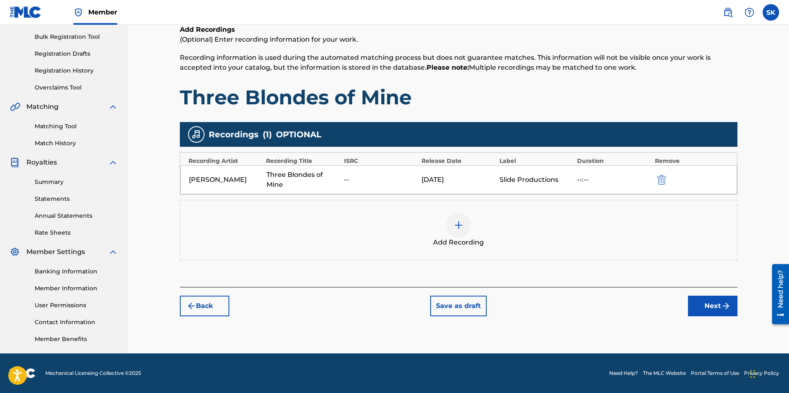
click at [707, 307] on button "Next" at bounding box center [712, 306] width 49 height 21
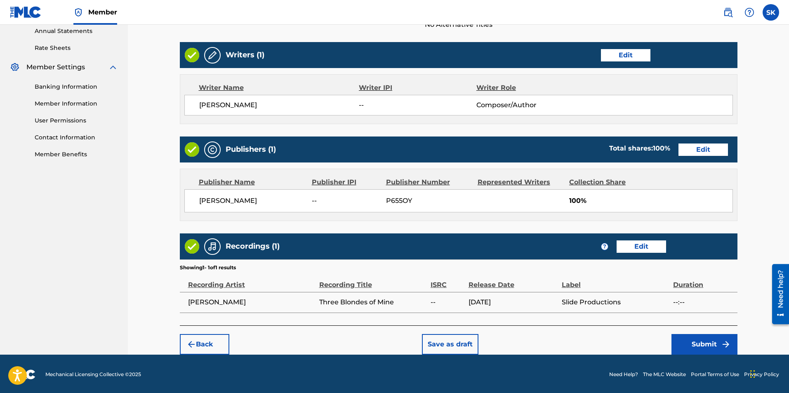
scroll to position [304, 0]
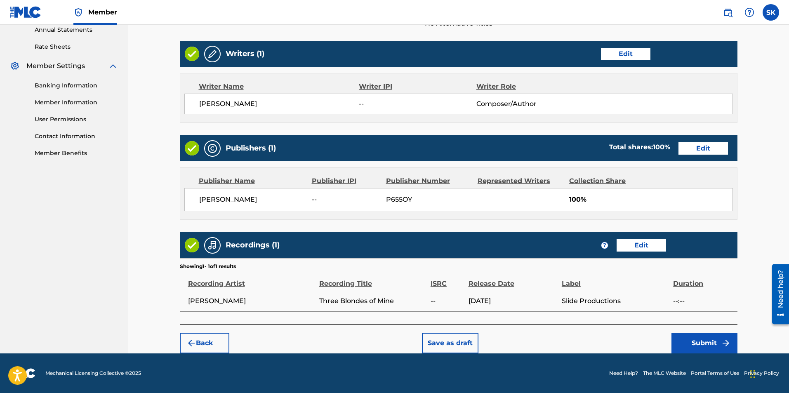
click at [695, 331] on div "Back Save as draft Submit" at bounding box center [458, 338] width 557 height 29
click at [694, 337] on button "Submit" at bounding box center [704, 343] width 66 height 21
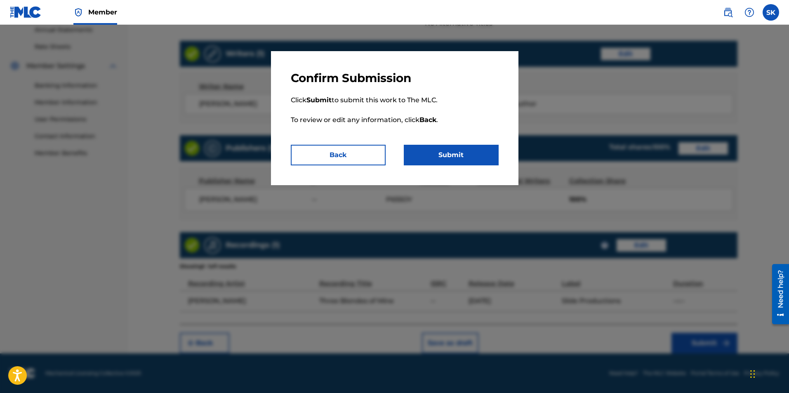
click at [463, 160] on button "Submit" at bounding box center [451, 155] width 95 height 21
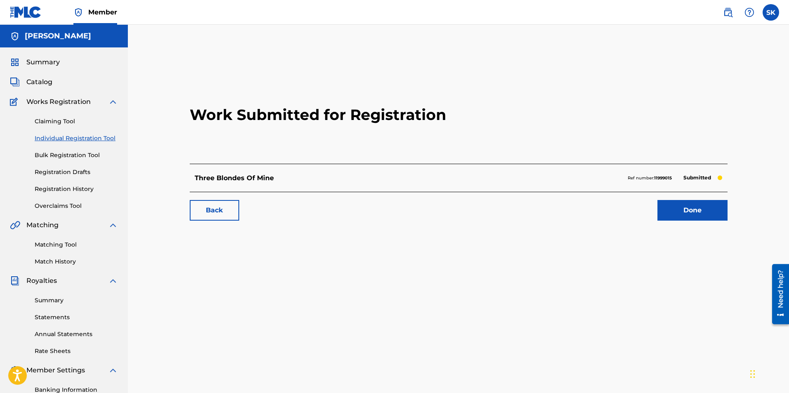
click at [704, 211] on link "Done" at bounding box center [692, 210] width 70 height 21
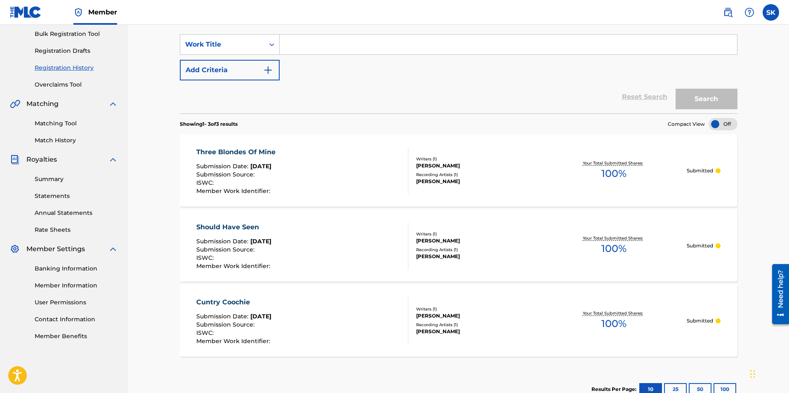
scroll to position [135, 0]
